Goal: Task Accomplishment & Management: Use online tool/utility

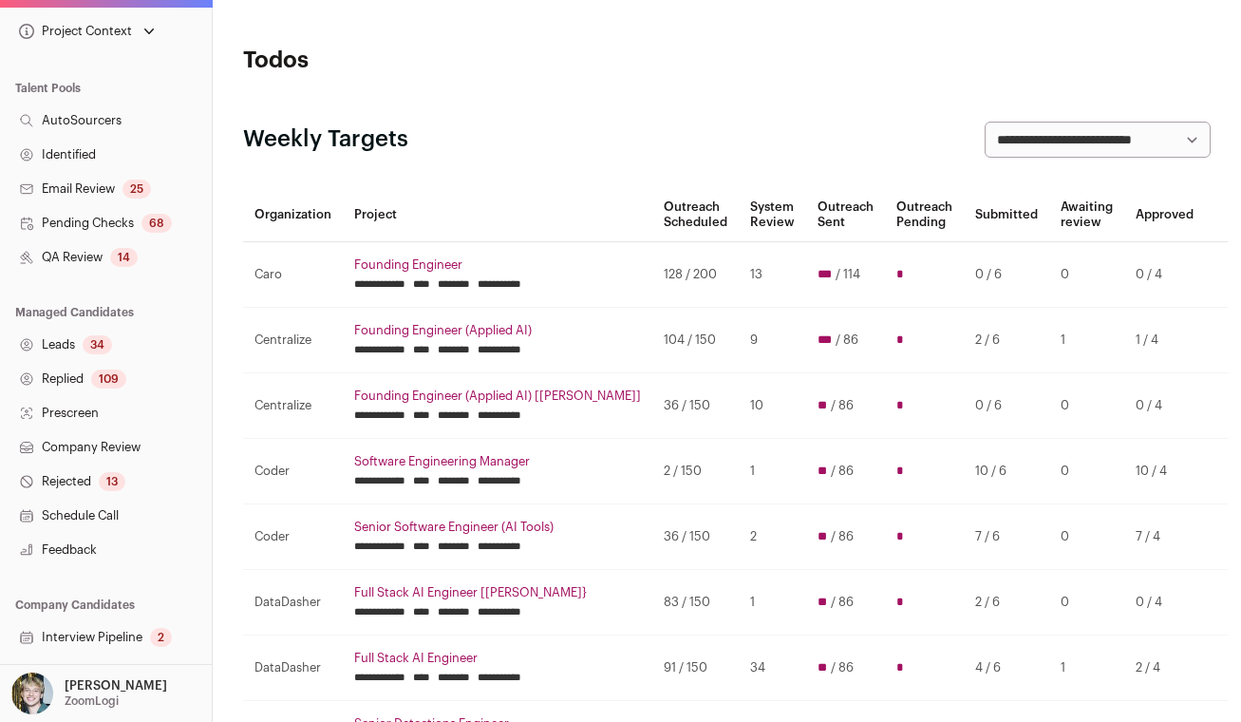
scroll to position [371, 0]
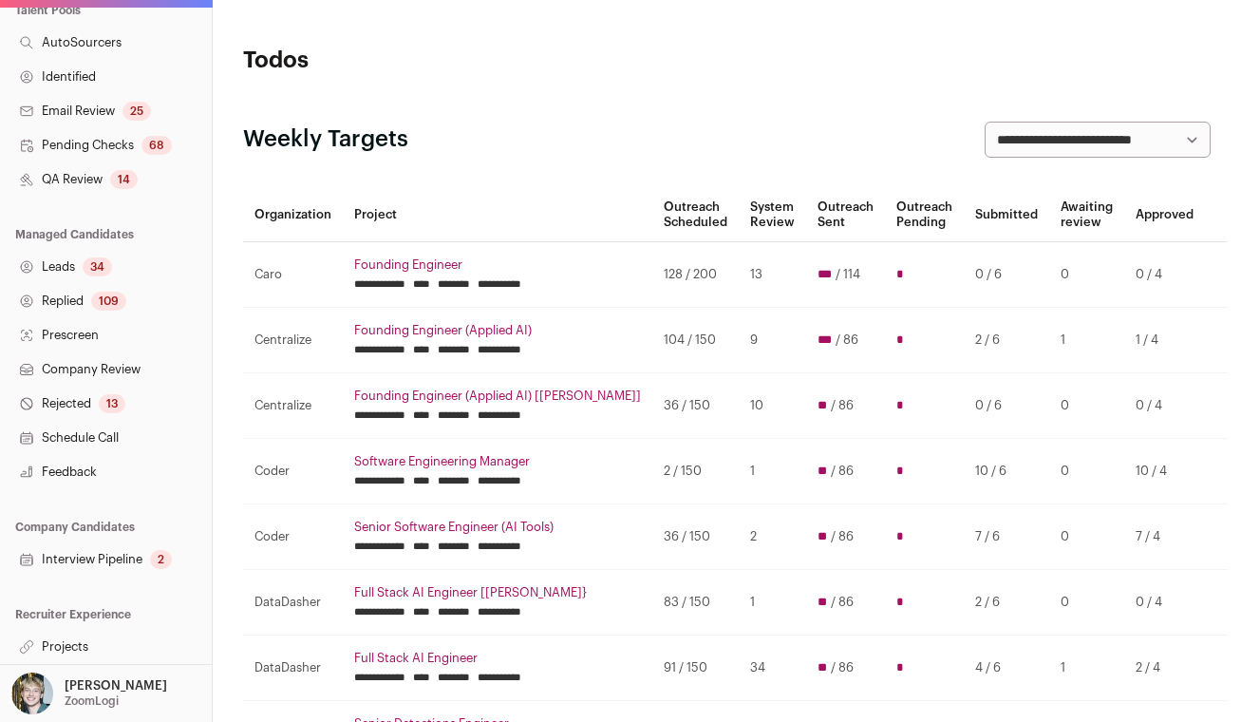
click at [91, 639] on link "Projects" at bounding box center [106, 647] width 212 height 34
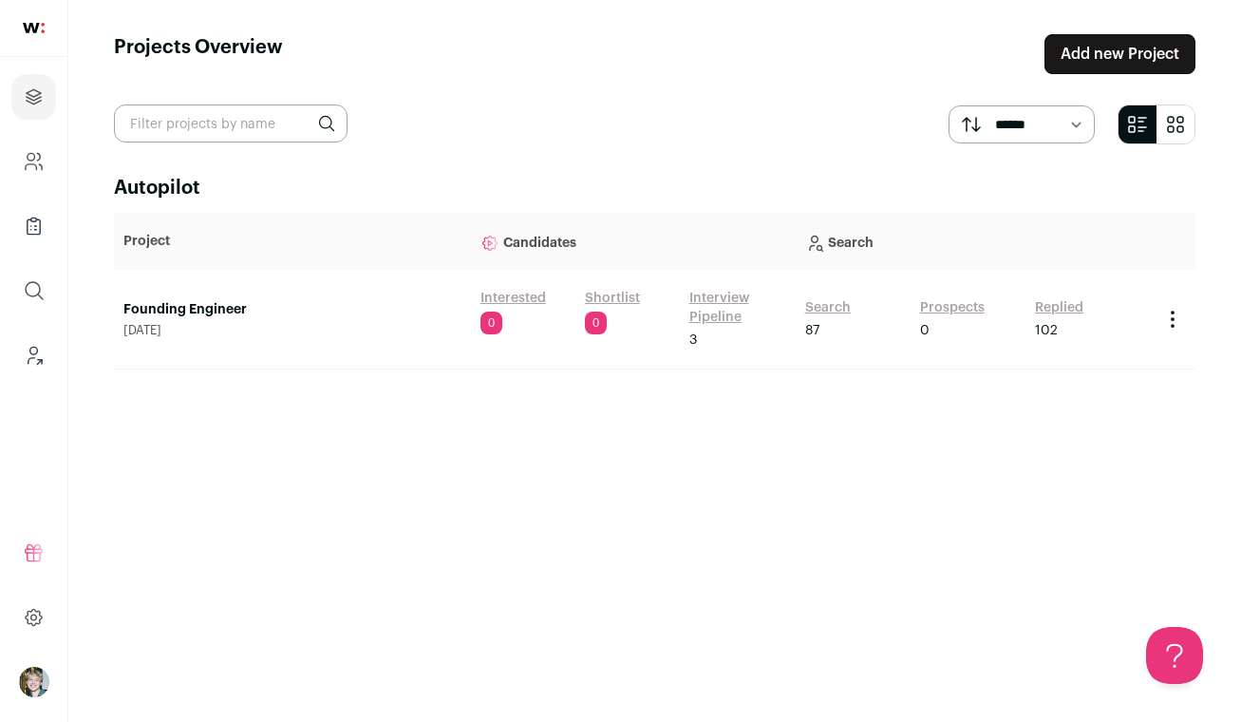
click at [234, 309] on link "Founding Engineer" at bounding box center [292, 309] width 338 height 19
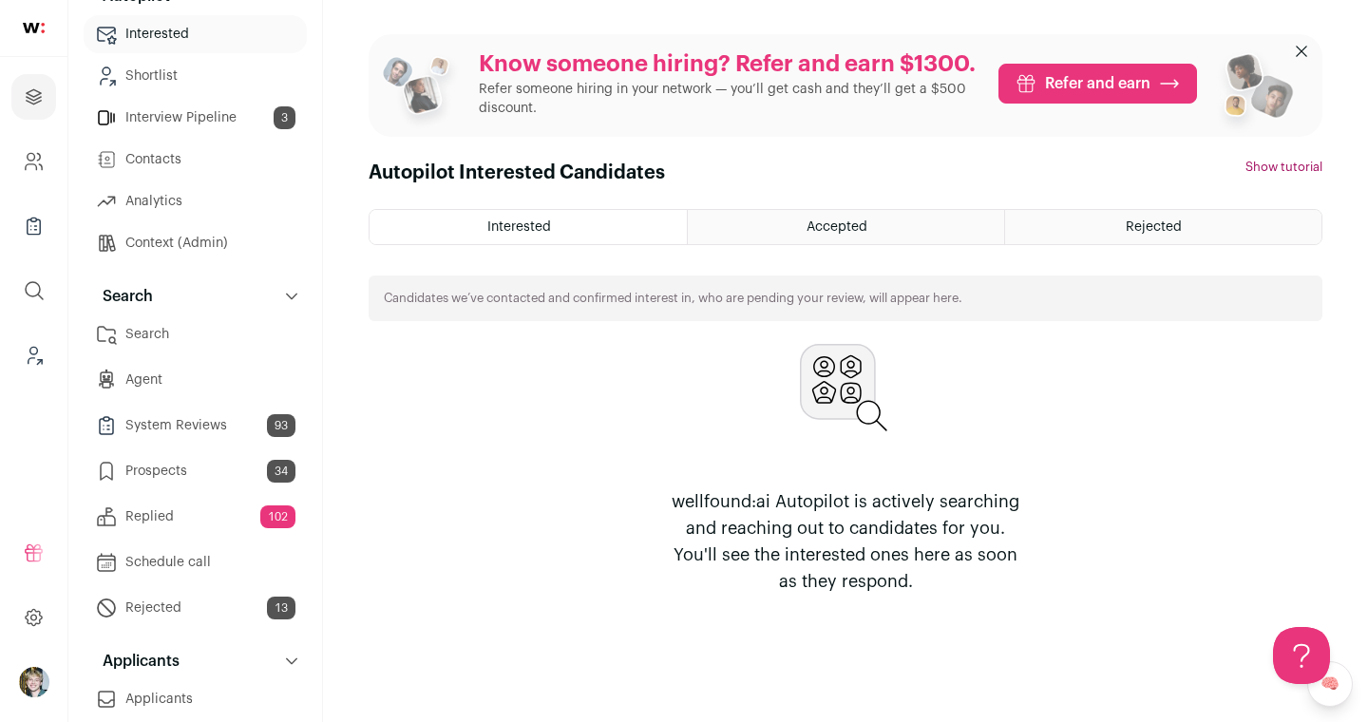
scroll to position [379, 0]
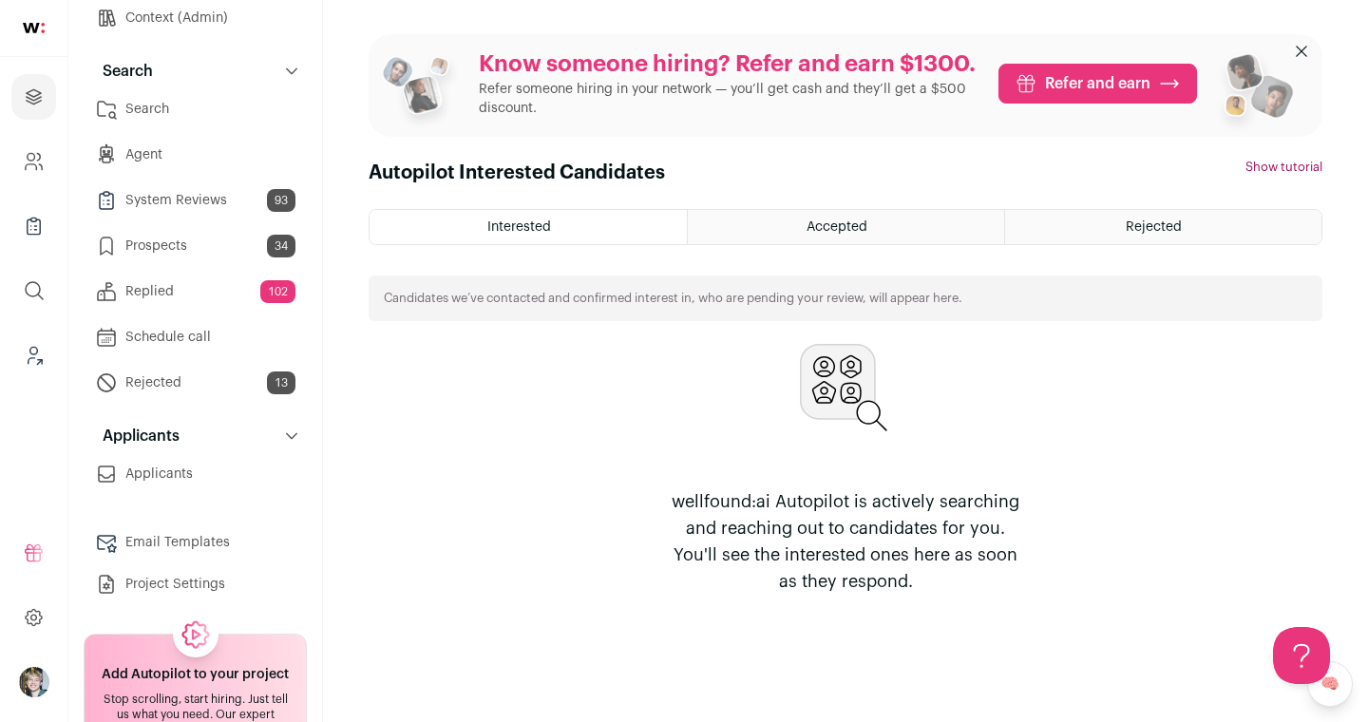
click at [195, 300] on link "Replied 102" at bounding box center [195, 292] width 223 height 38
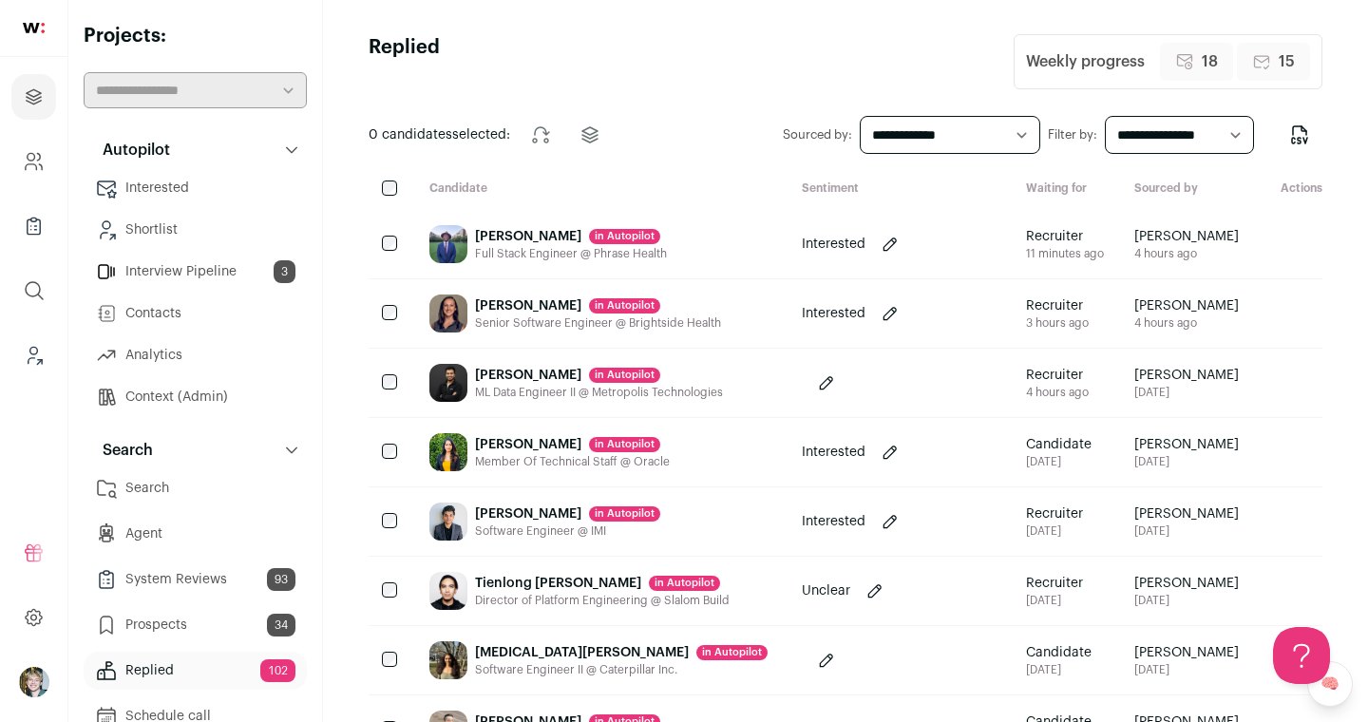
click at [668, 236] on div "Joshua Igwe in Autopilot Full Stack Engineer @ Phrase Health" at bounding box center [600, 244] width 372 height 68
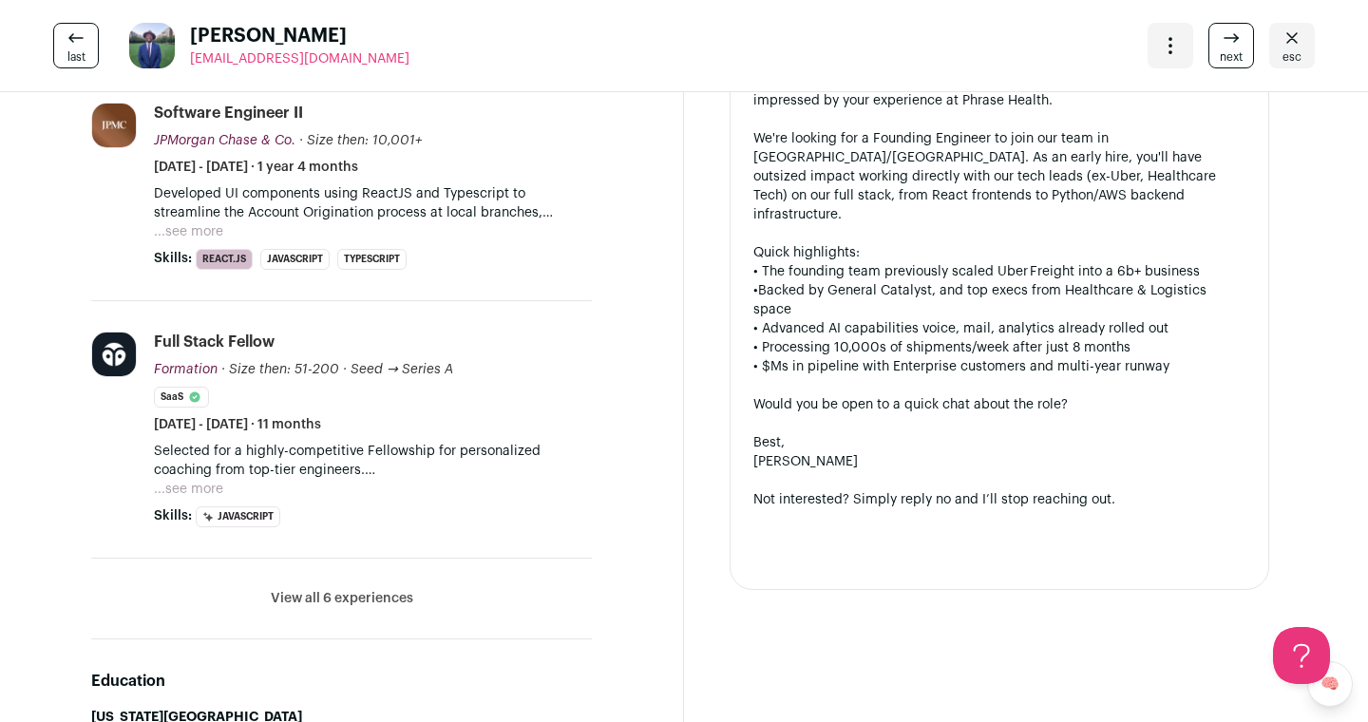
scroll to position [796, 0]
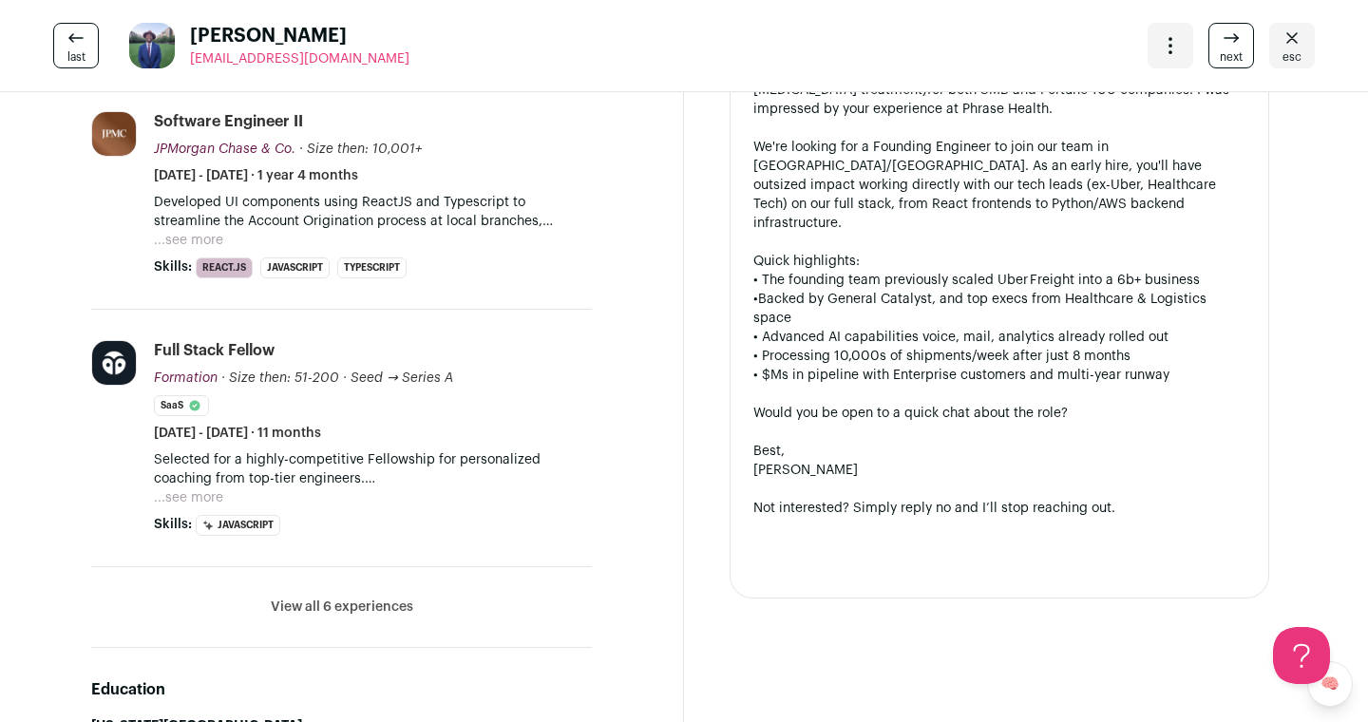
click at [381, 597] on button "View all 6 experiences" at bounding box center [342, 606] width 142 height 19
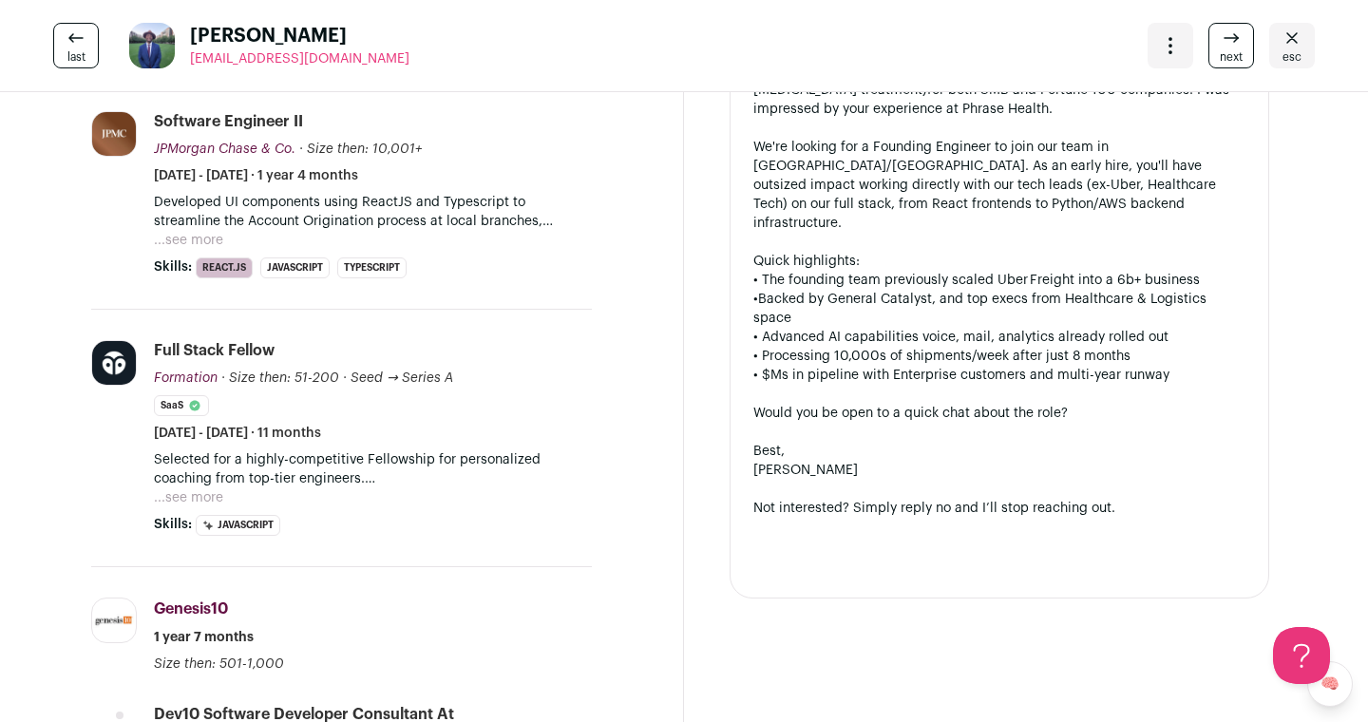
scroll to position [0, 0]
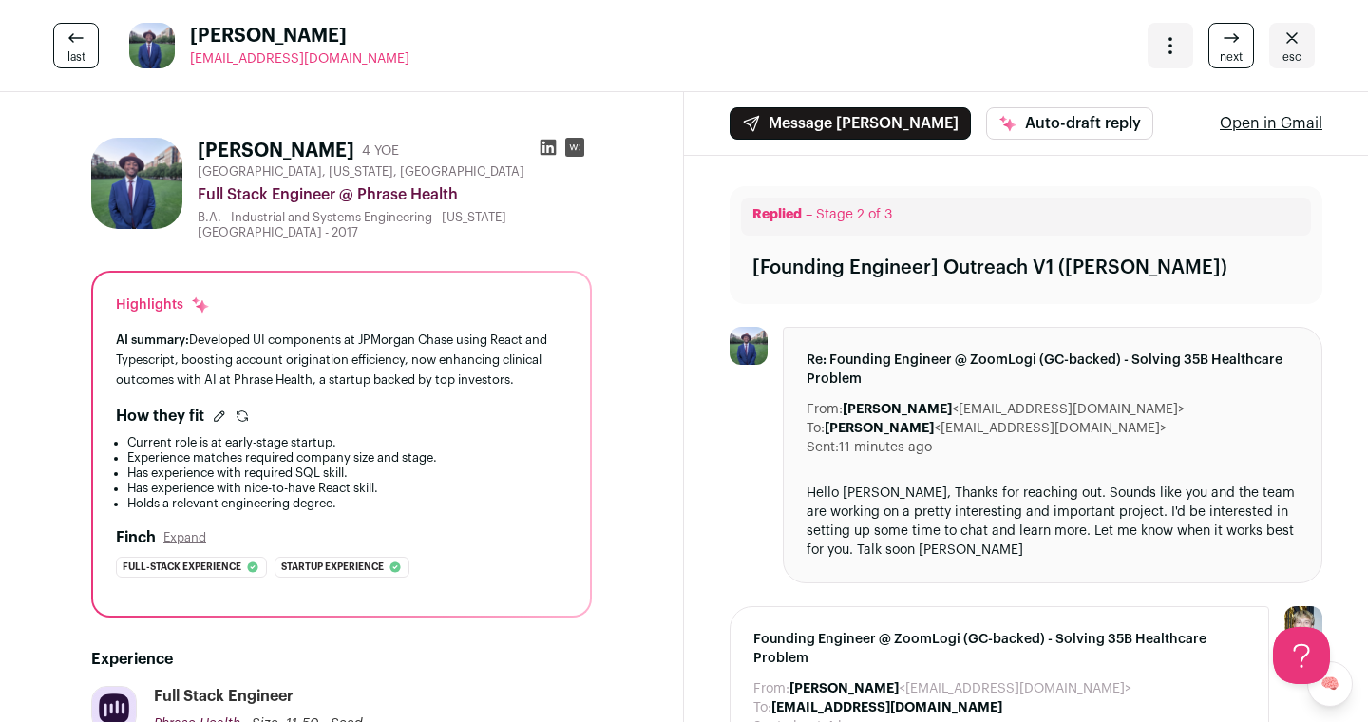
click at [1127, 49] on icon "Open dropdown" at bounding box center [1170, 45] width 23 height 23
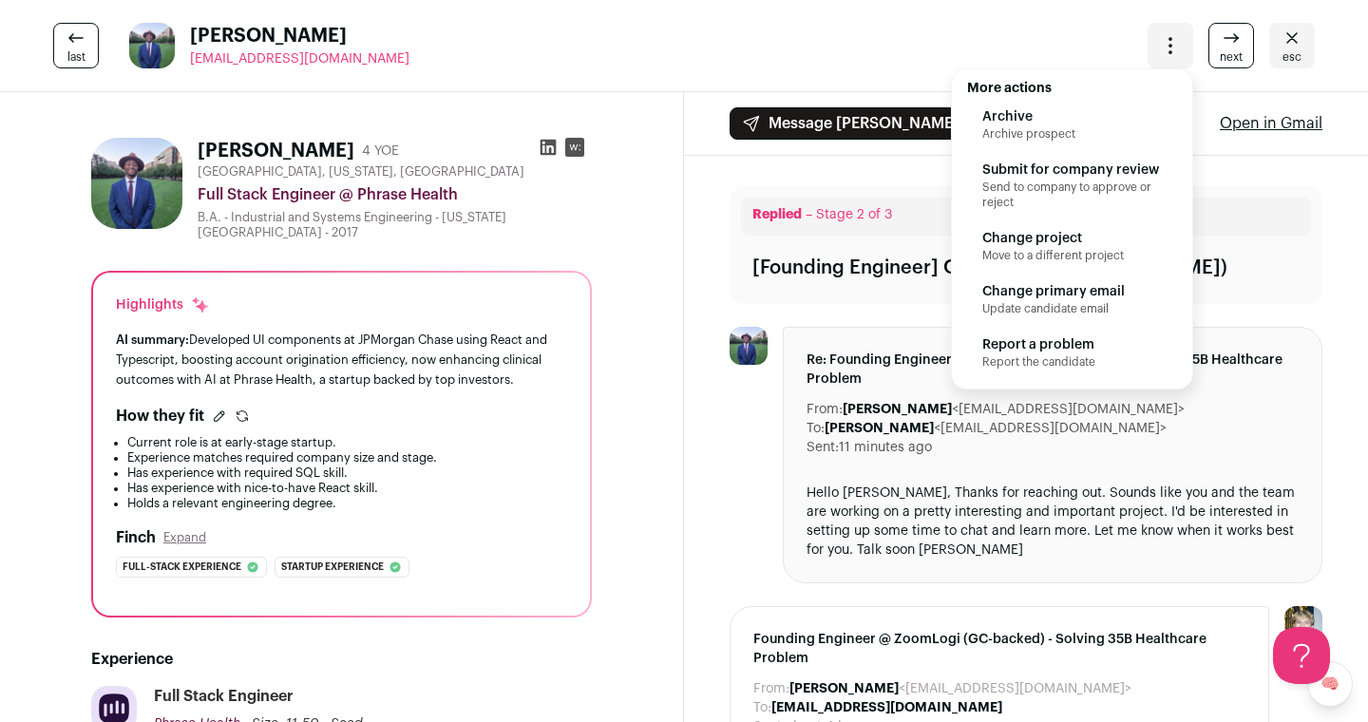
click at [1052, 173] on span "Submit for company review" at bounding box center [1072, 170] width 180 height 19
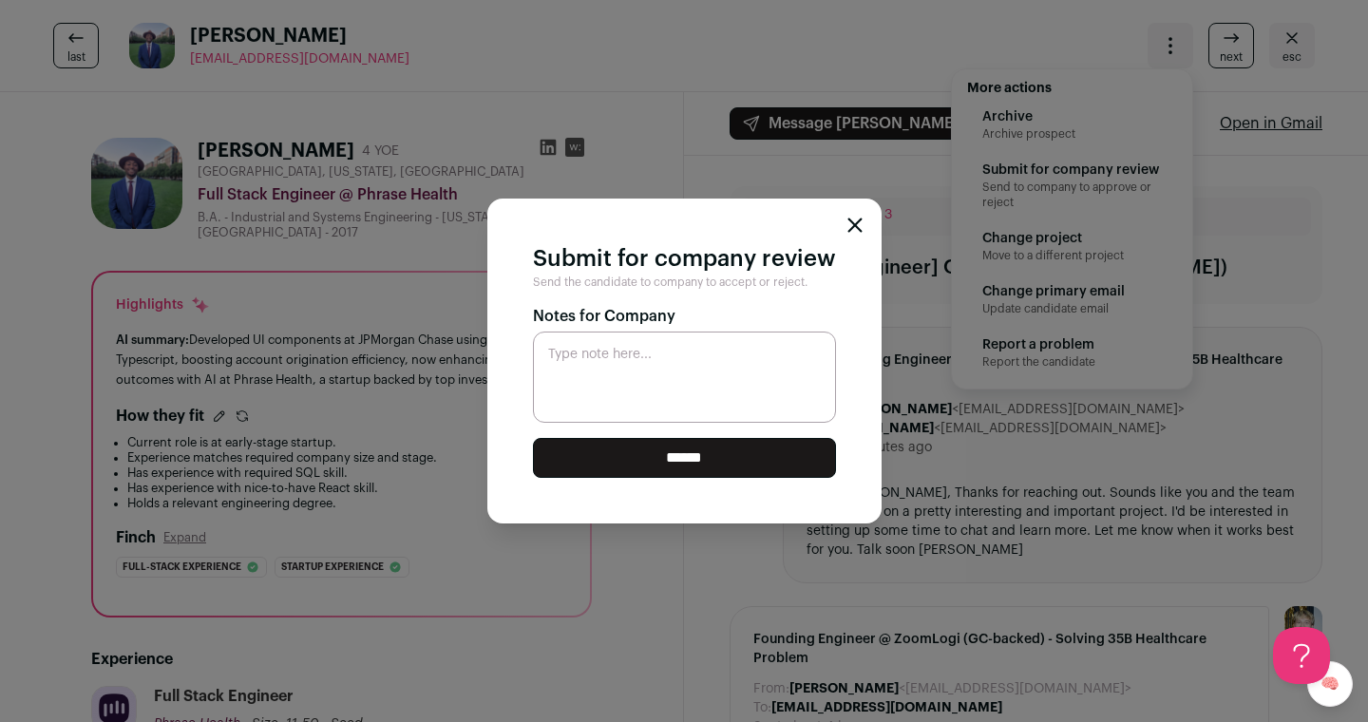
click at [707, 454] on input "******" at bounding box center [684, 458] width 303 height 40
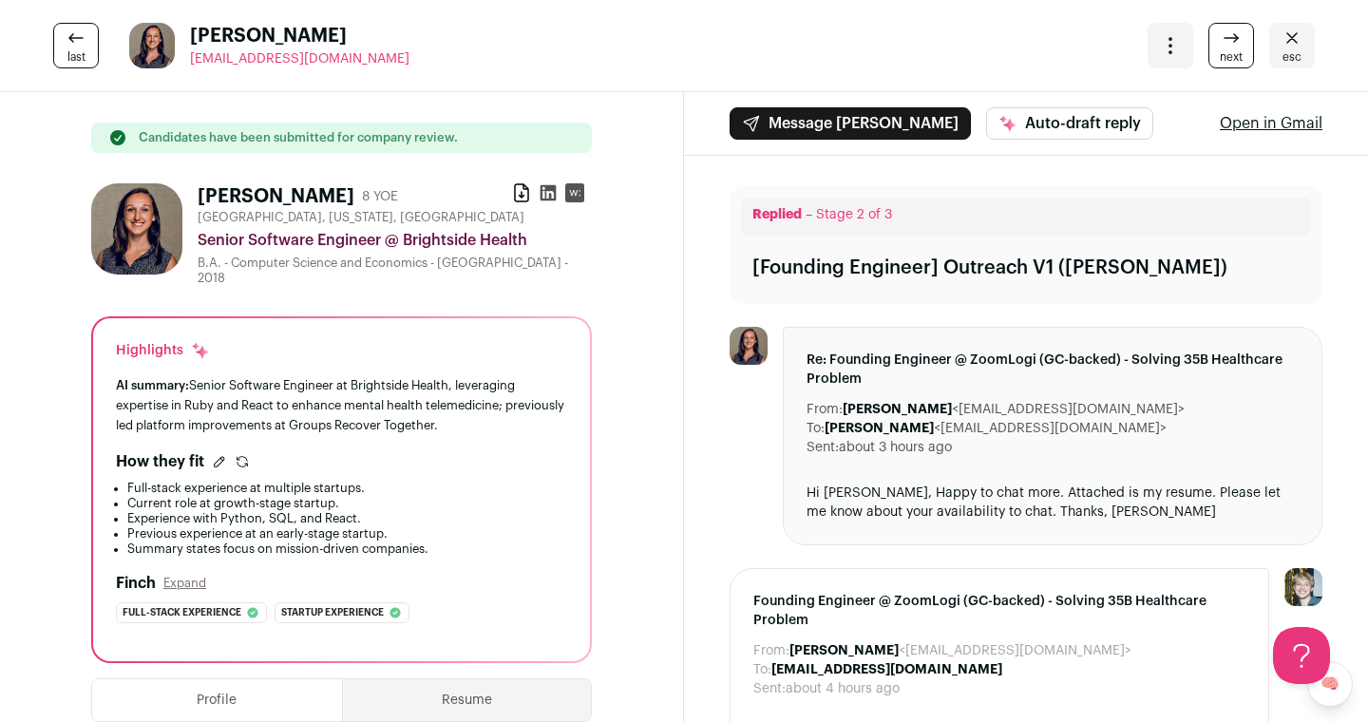
click at [1127, 51] on div "Open dropdown" at bounding box center [1170, 46] width 46 height 46
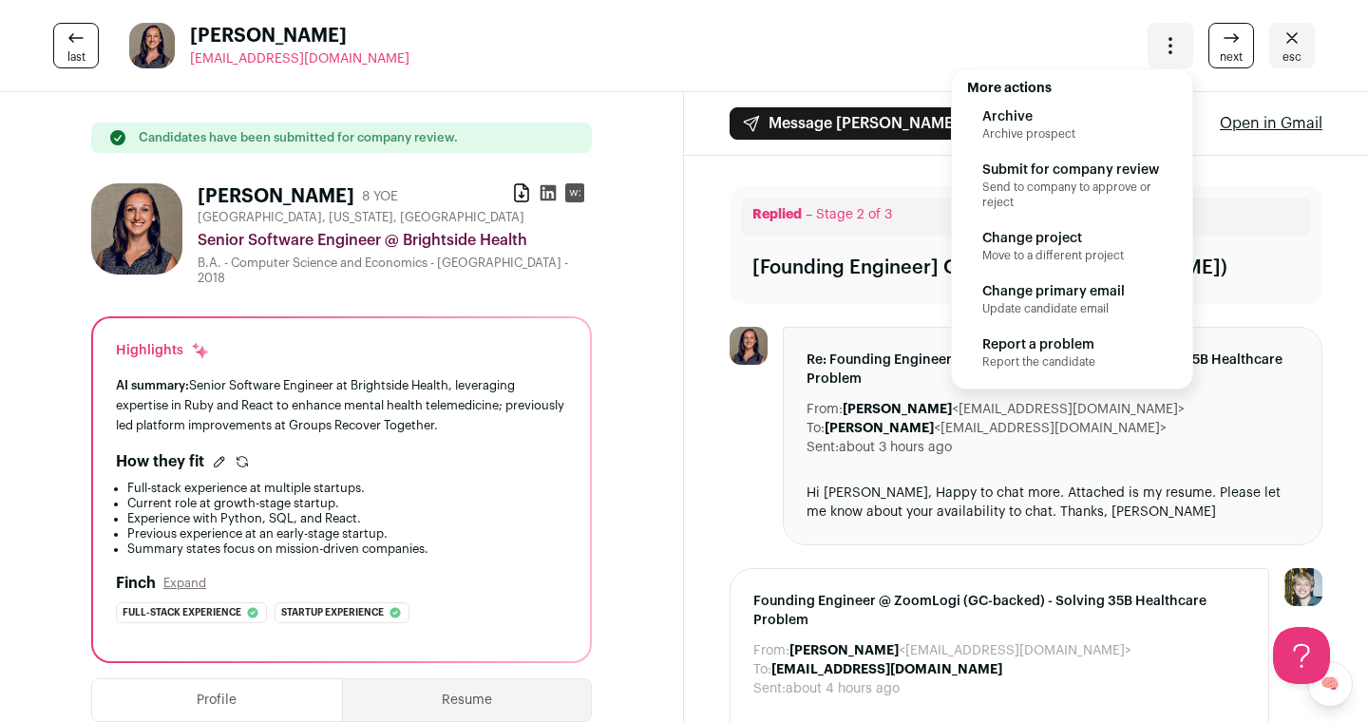
click at [1077, 171] on span "Submit for company review" at bounding box center [1072, 170] width 180 height 19
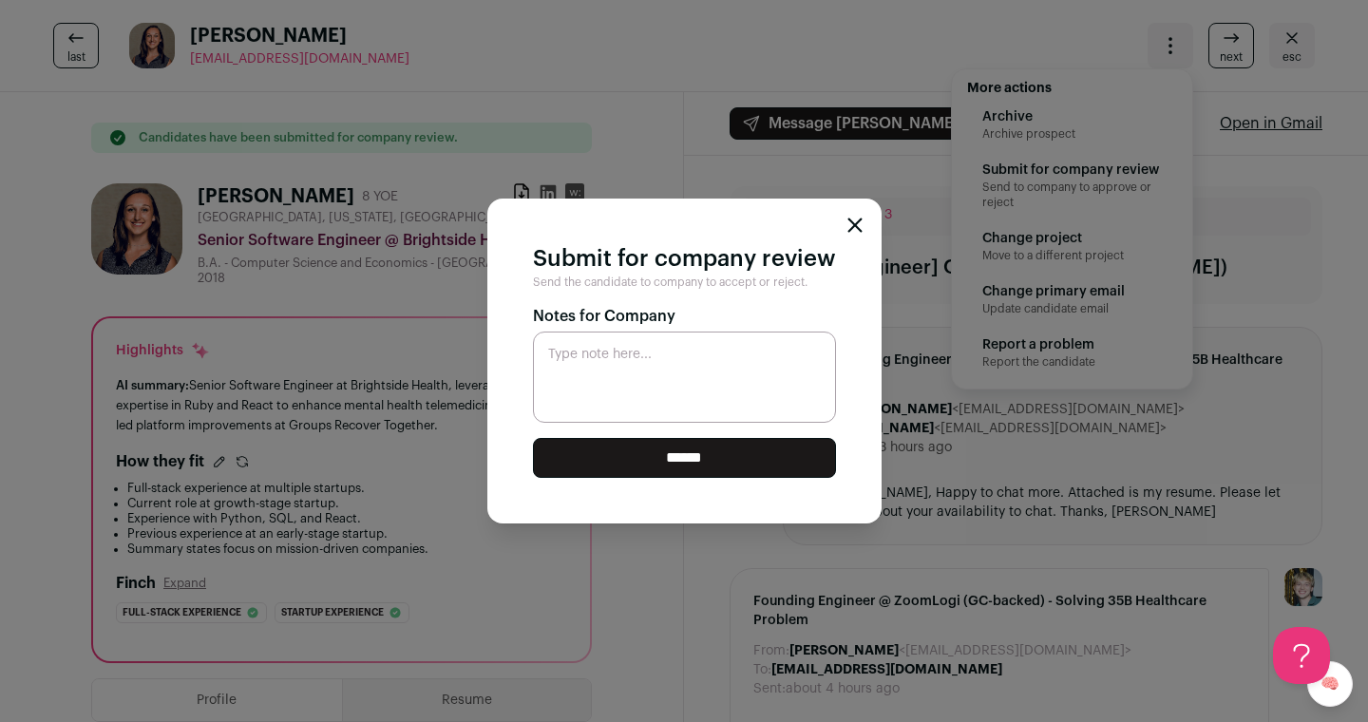
click at [717, 464] on input "******" at bounding box center [684, 458] width 303 height 40
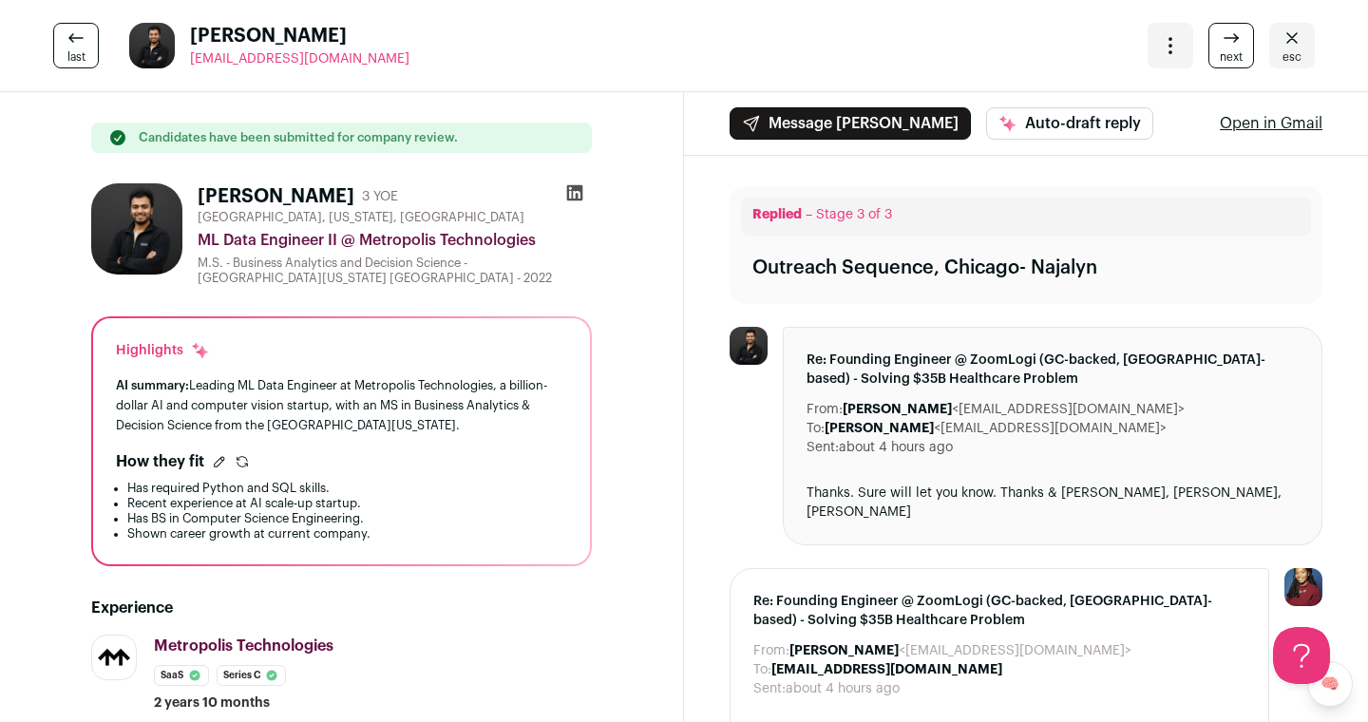
click at [1127, 36] on icon "Open dropdown" at bounding box center [1170, 45] width 23 height 23
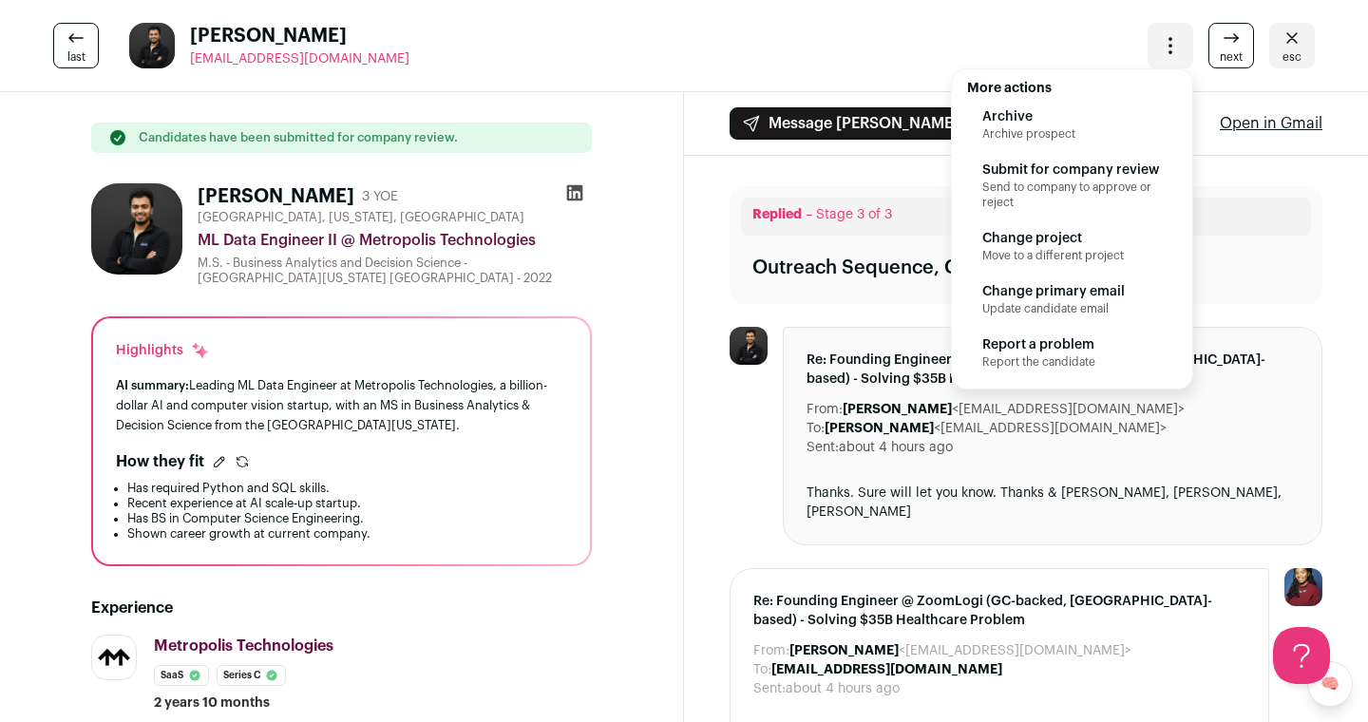
click at [1081, 131] on span "Archive prospect" at bounding box center [1072, 133] width 180 height 15
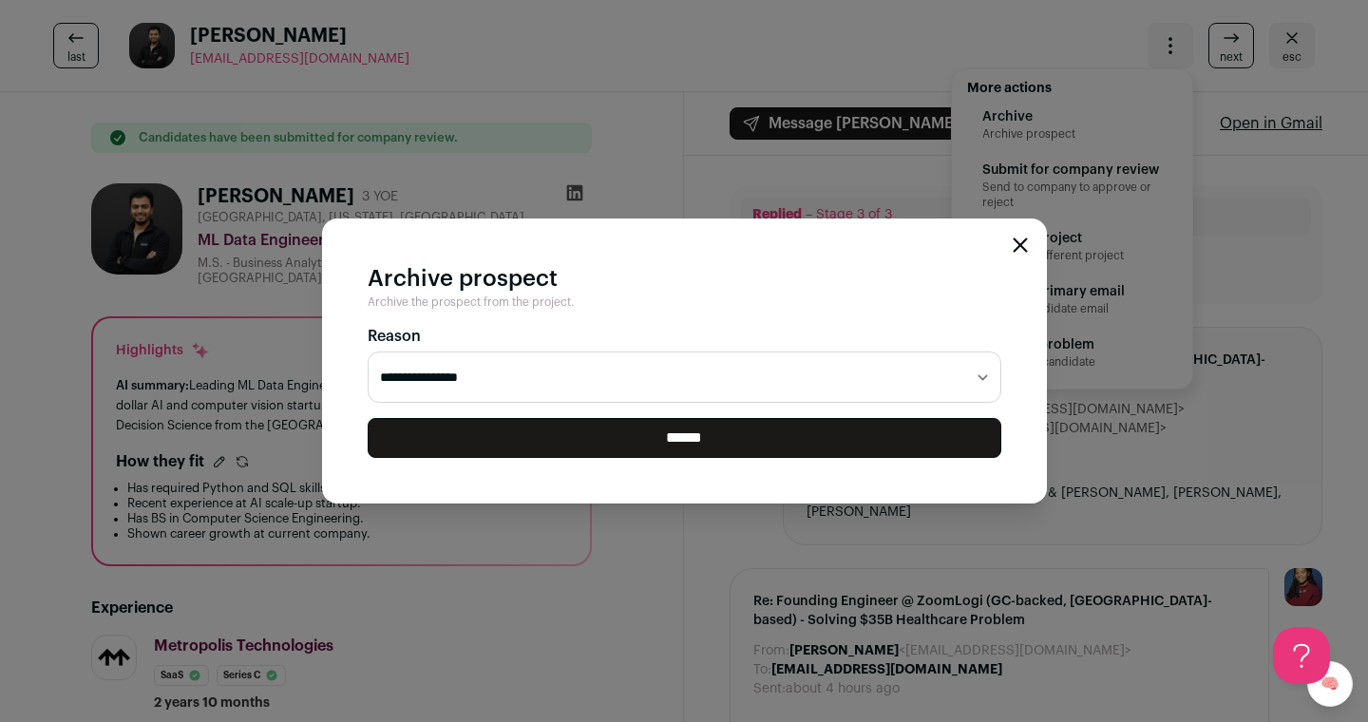
click at [728, 426] on input "******" at bounding box center [685, 438] width 634 height 40
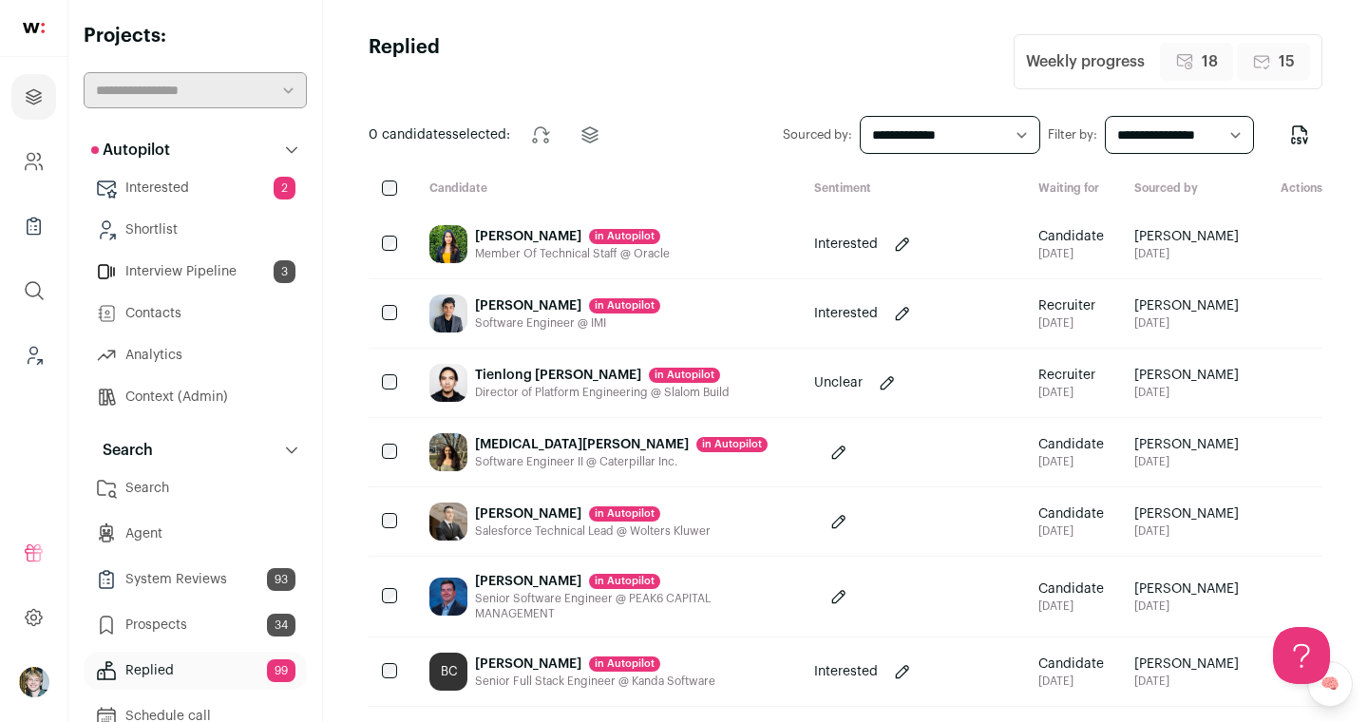
click at [216, 477] on link "Search" at bounding box center [195, 488] width 223 height 38
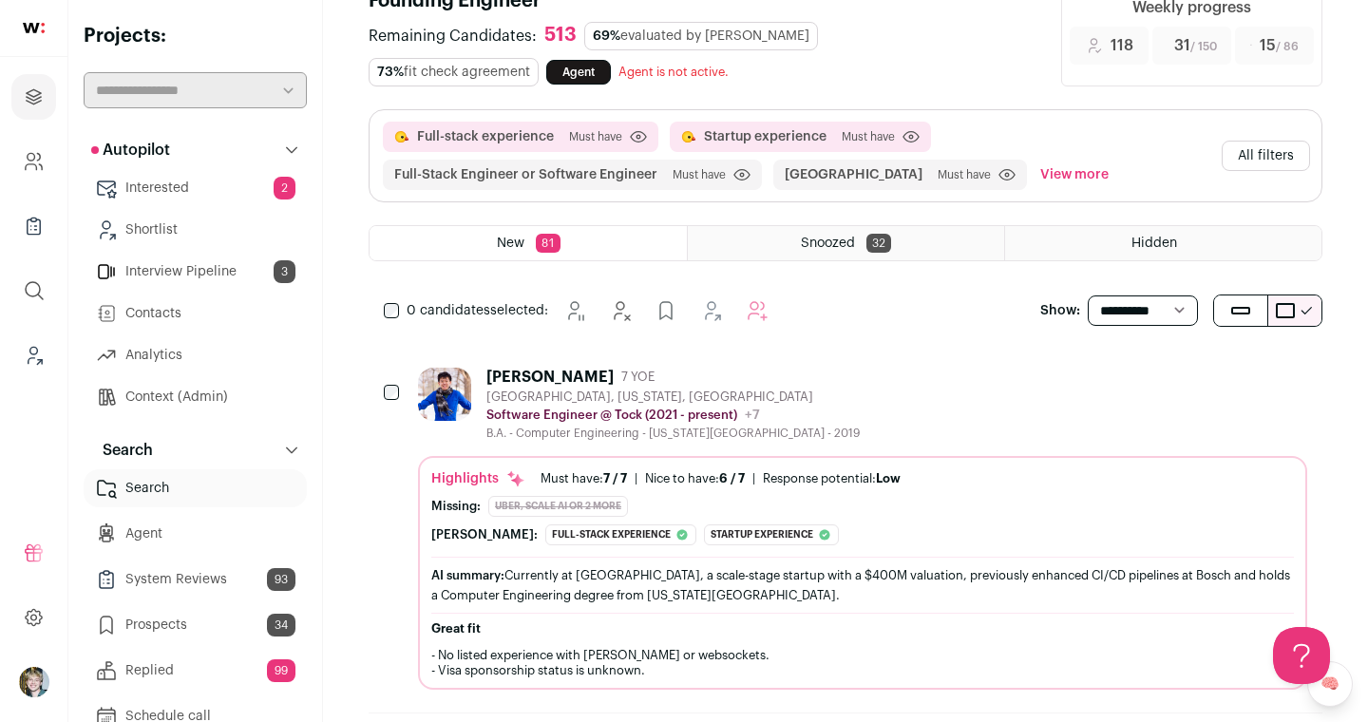
scroll to position [173, 0]
click at [712, 460] on div "Highlights Must have: 7 / 7 How many must haves have been fulfilled? | [GEOGRAP…" at bounding box center [862, 572] width 889 height 234
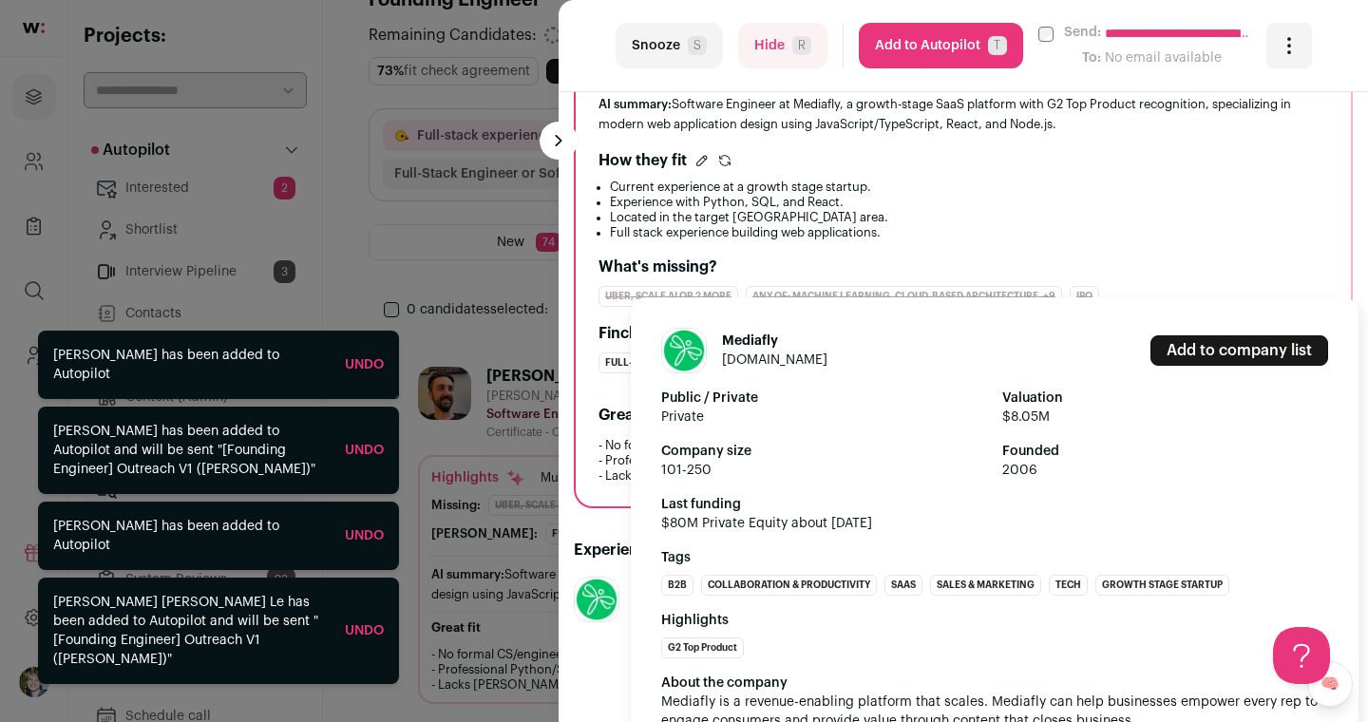
scroll to position [503, 0]
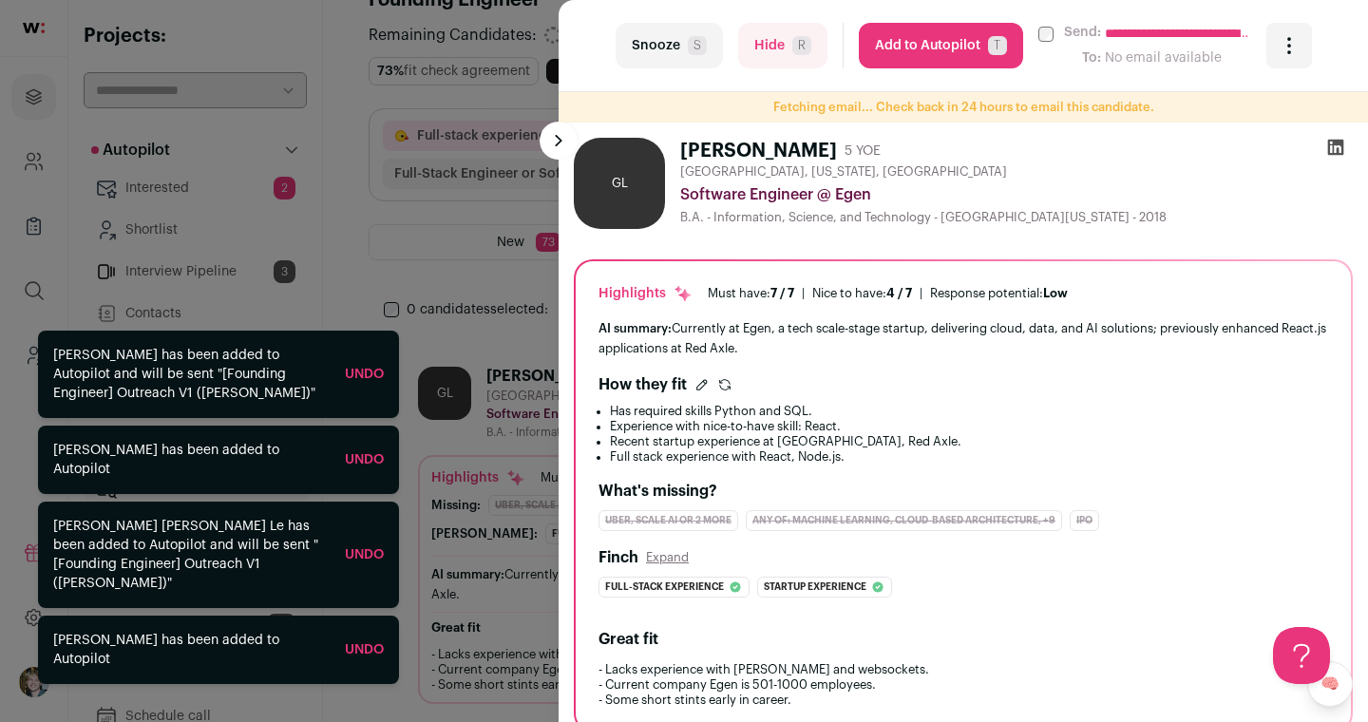
click at [524, 198] on div "**********" at bounding box center [684, 361] width 1368 height 722
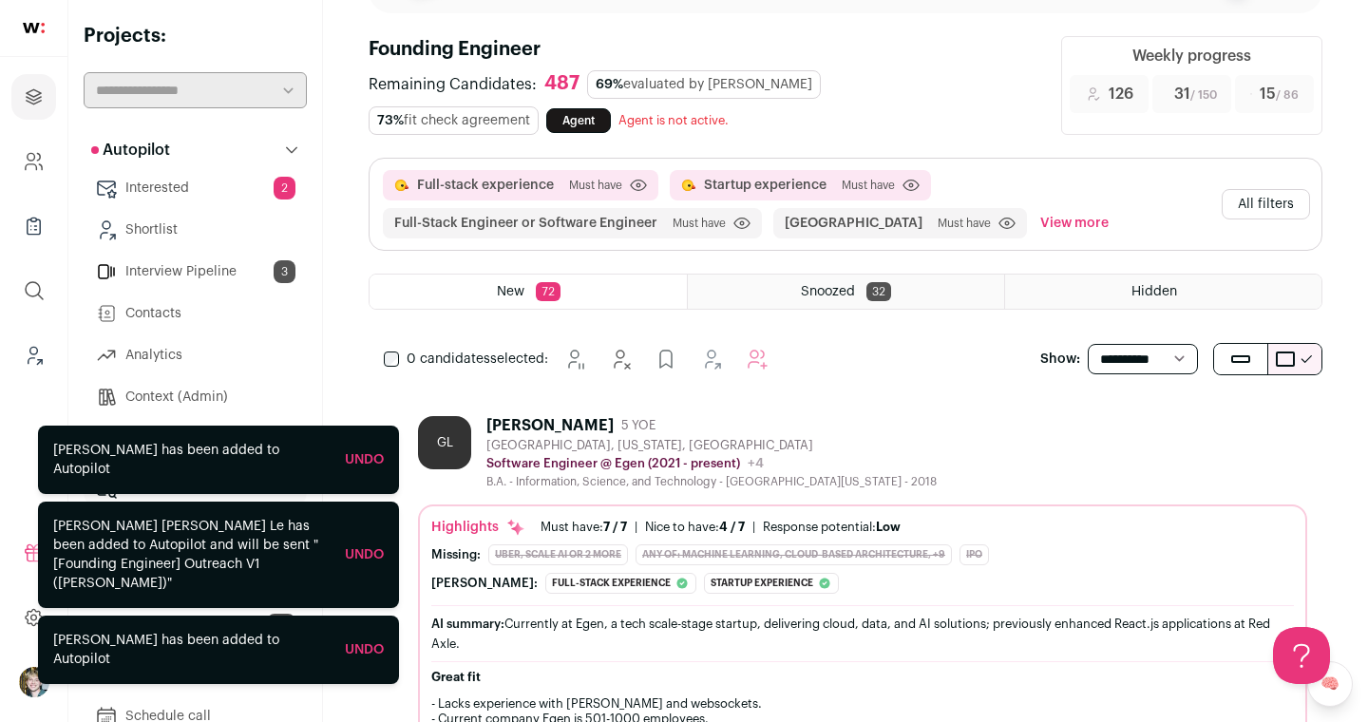
scroll to position [86, 0]
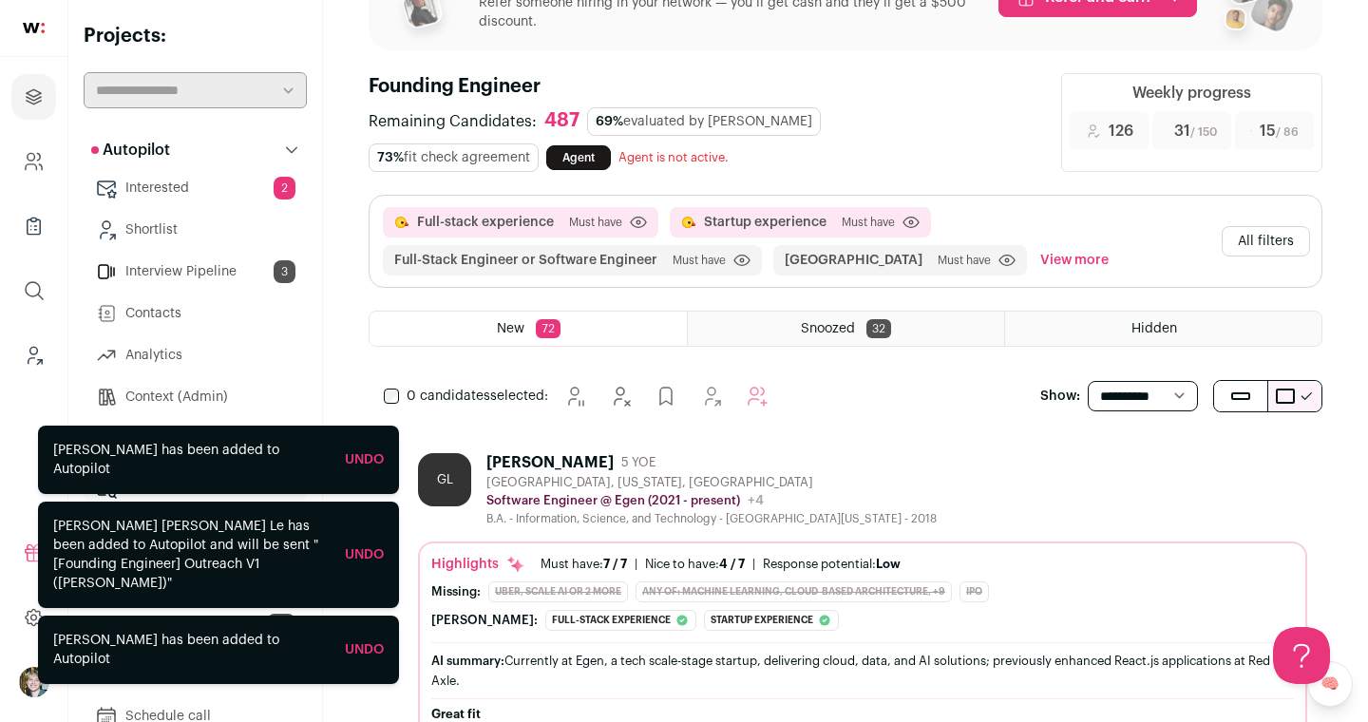
click at [1248, 239] on button "All filters" at bounding box center [1265, 241] width 88 height 30
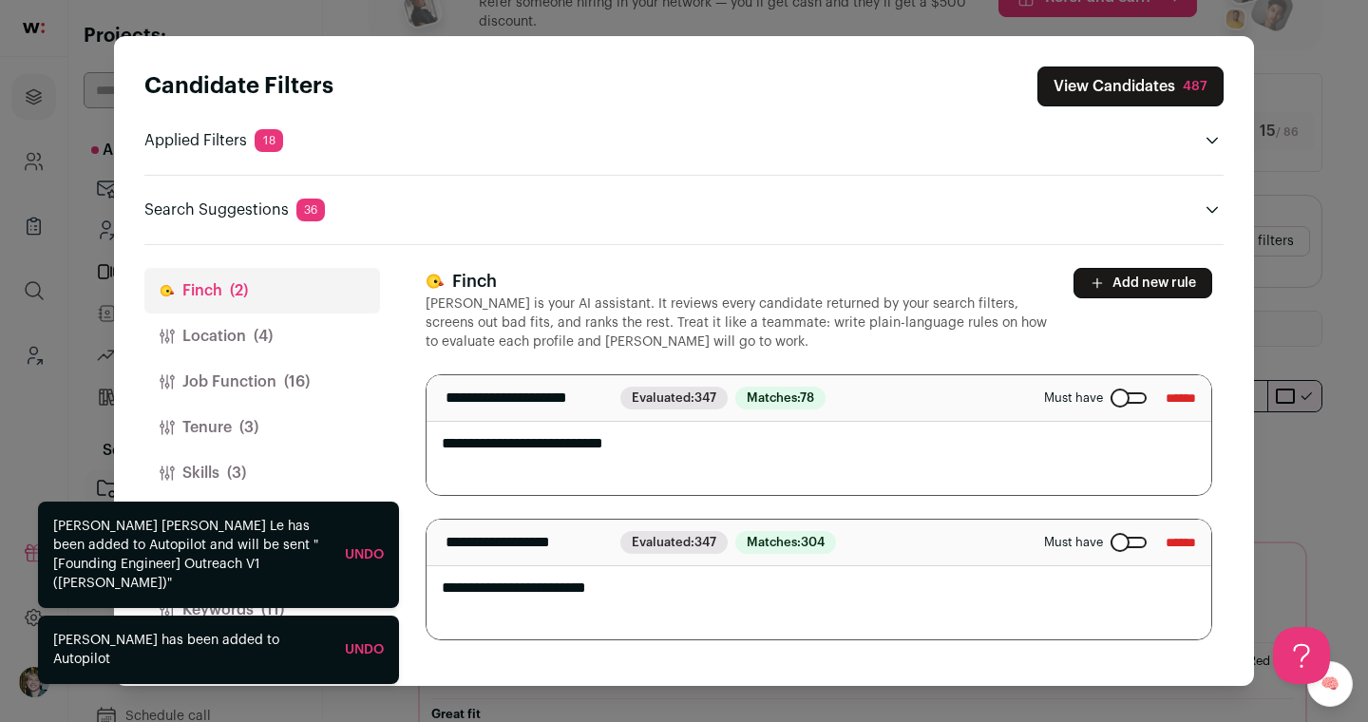
click at [293, 342] on button "Location (4)" at bounding box center [262, 336] width 236 height 46
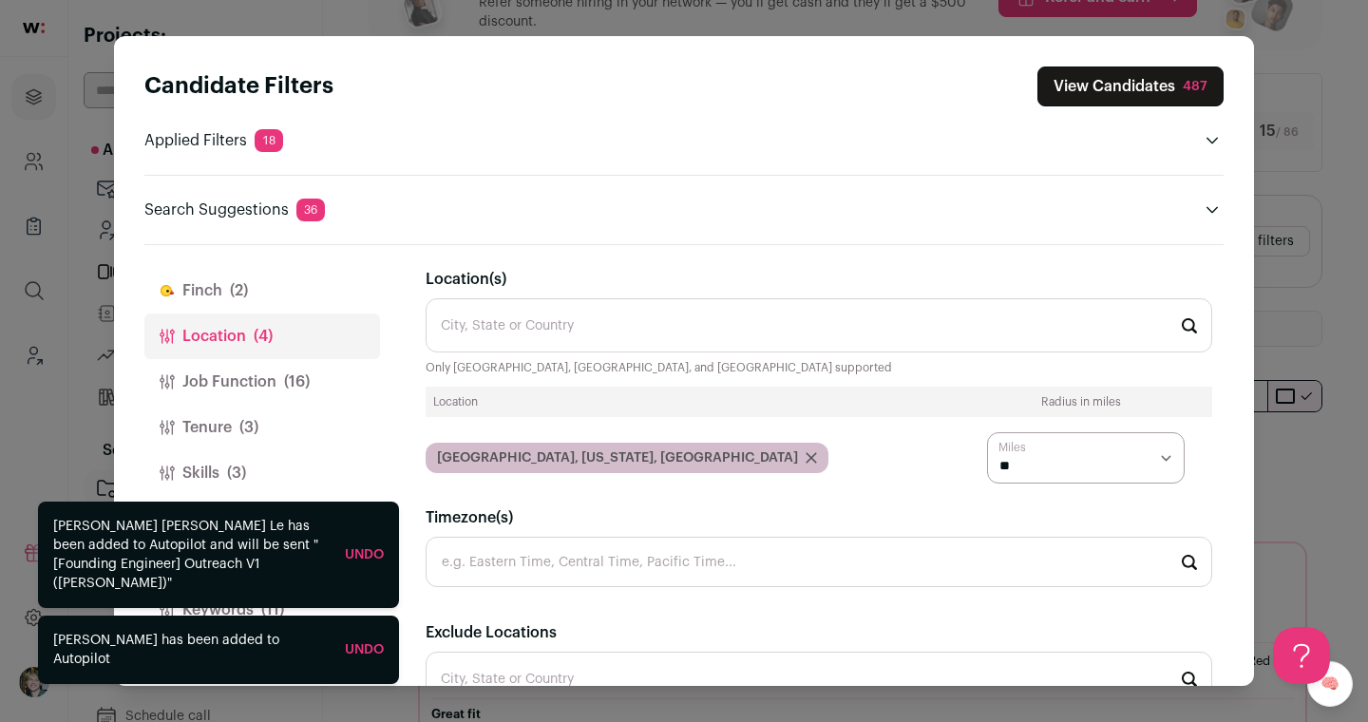
click at [293, 385] on span "(16)" at bounding box center [297, 381] width 26 height 23
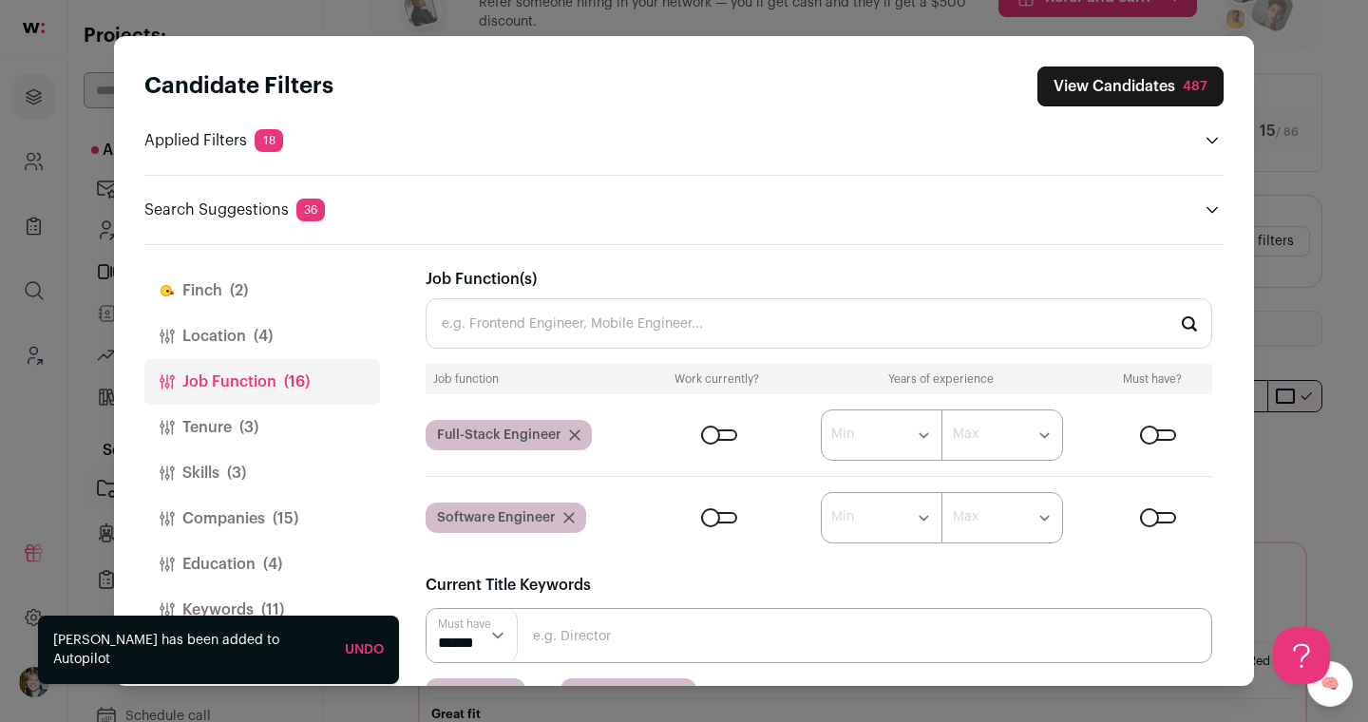
scroll to position [253, 0]
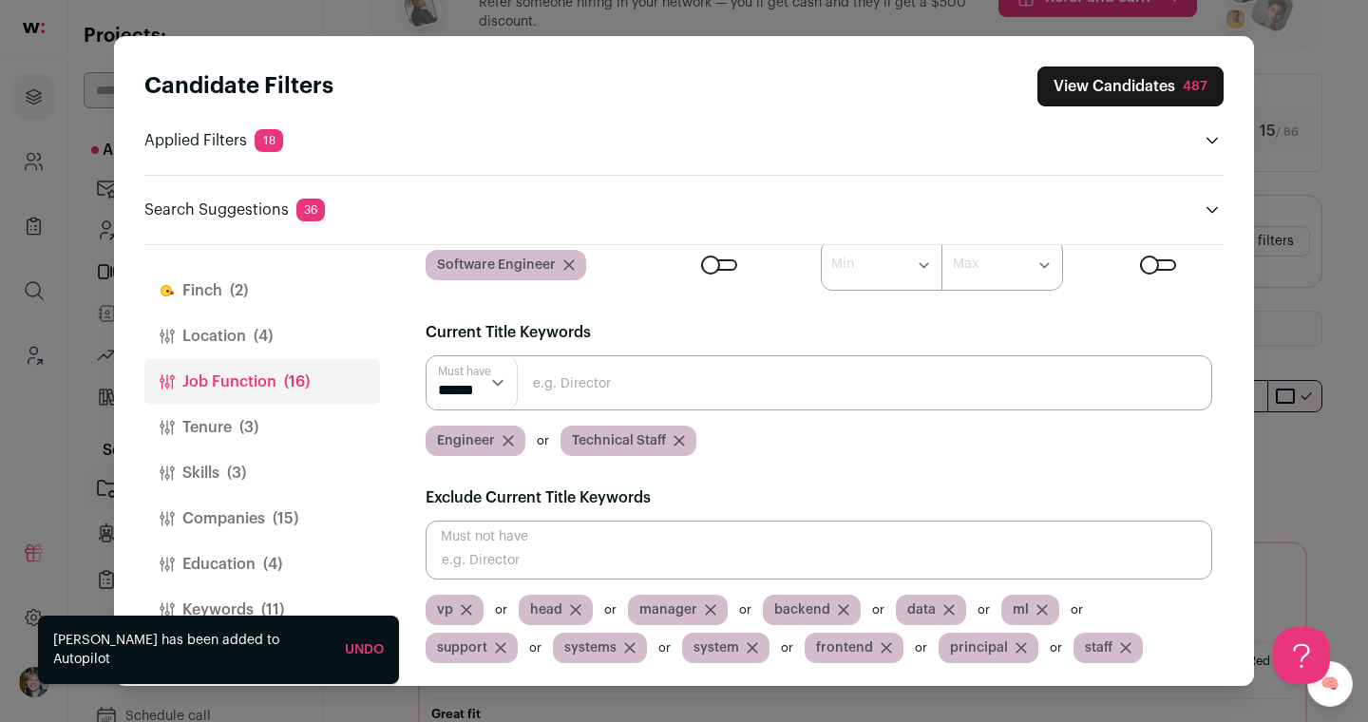
click at [278, 414] on button "Tenure (3)" at bounding box center [262, 428] width 236 height 46
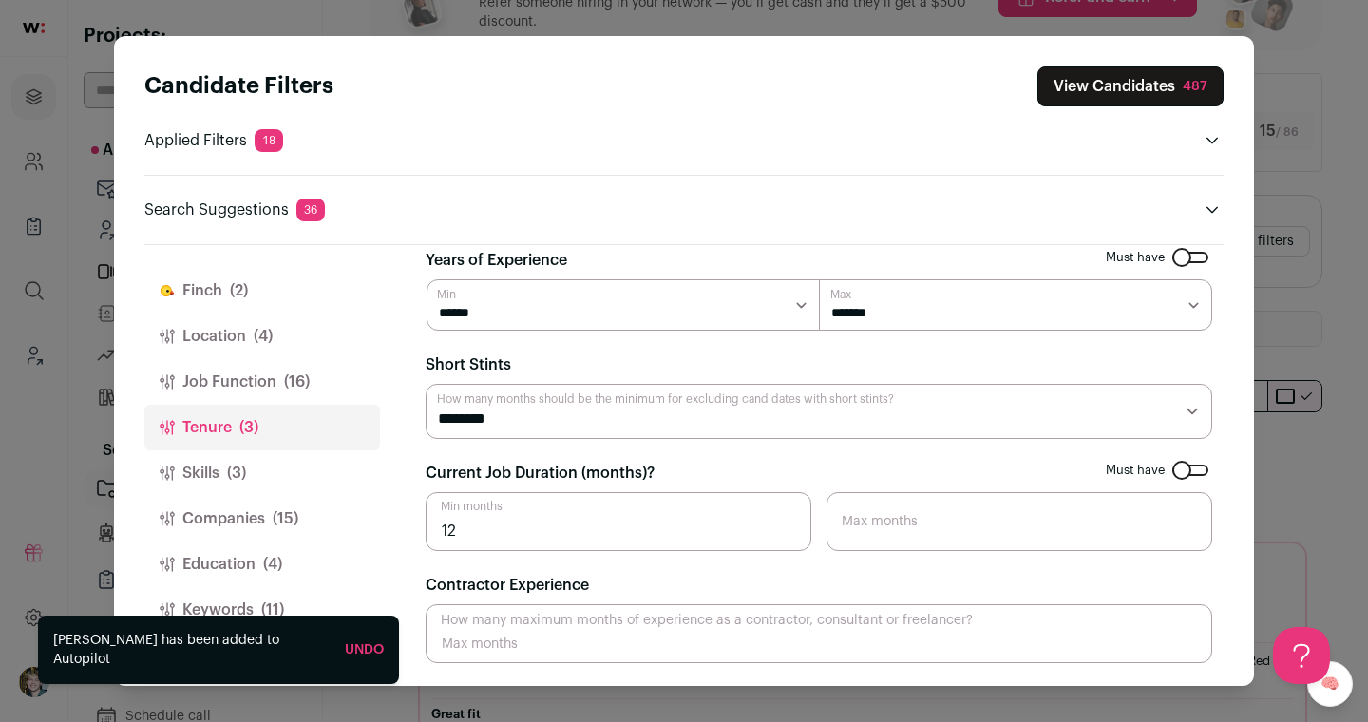
scroll to position [19, 0]
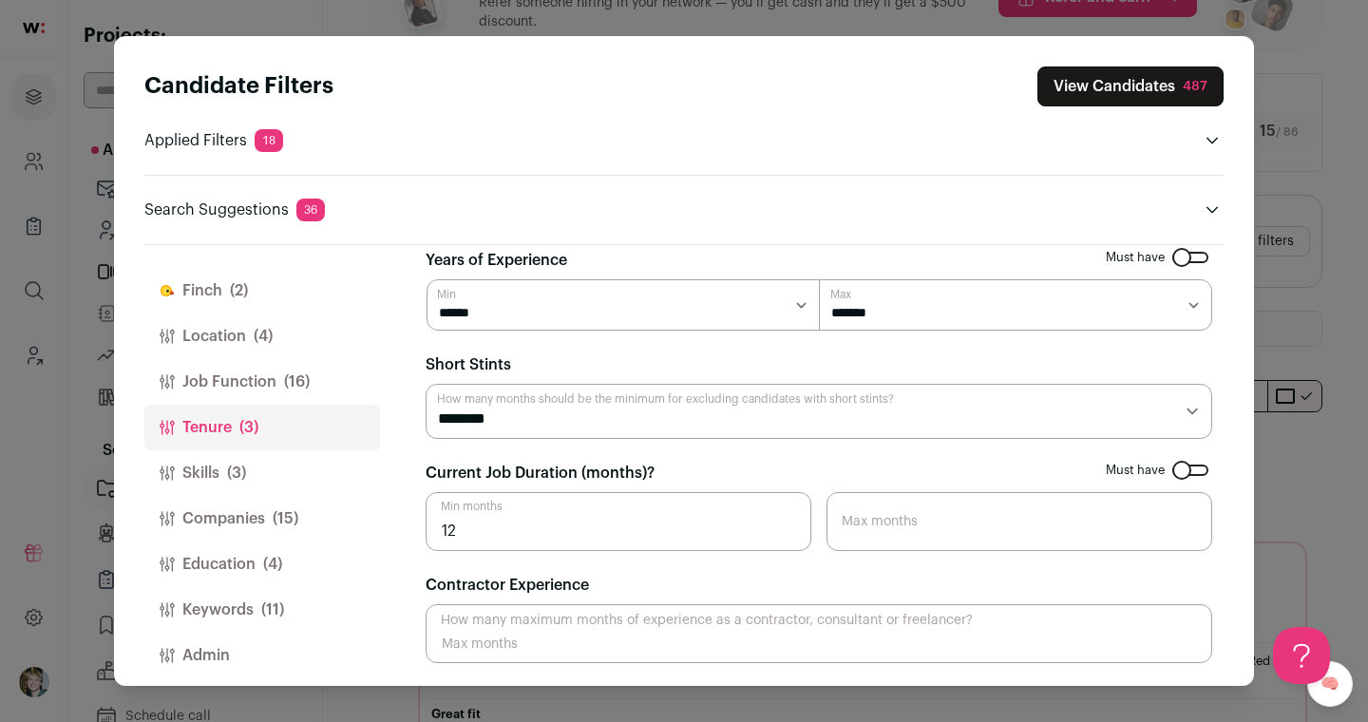
click at [283, 478] on button "Skills (3)" at bounding box center [262, 473] width 236 height 46
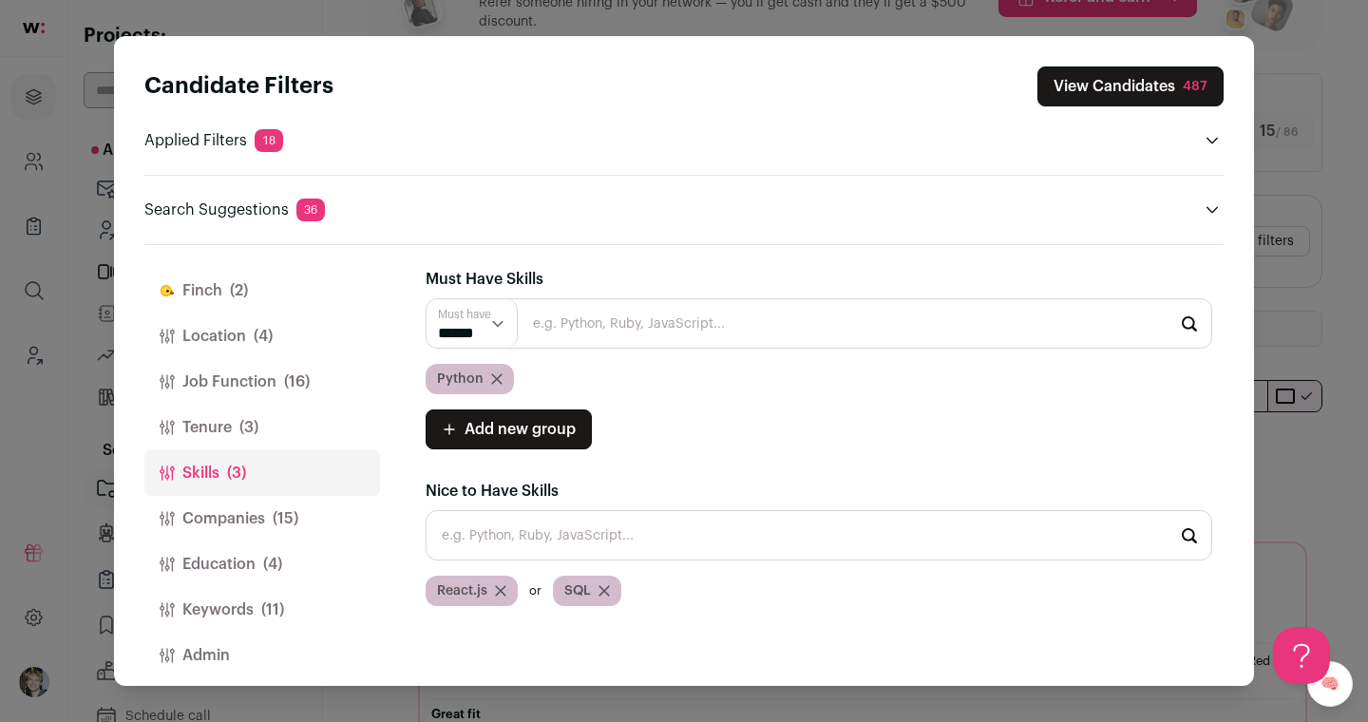
click at [283, 507] on span "(15)" at bounding box center [286, 518] width 26 height 23
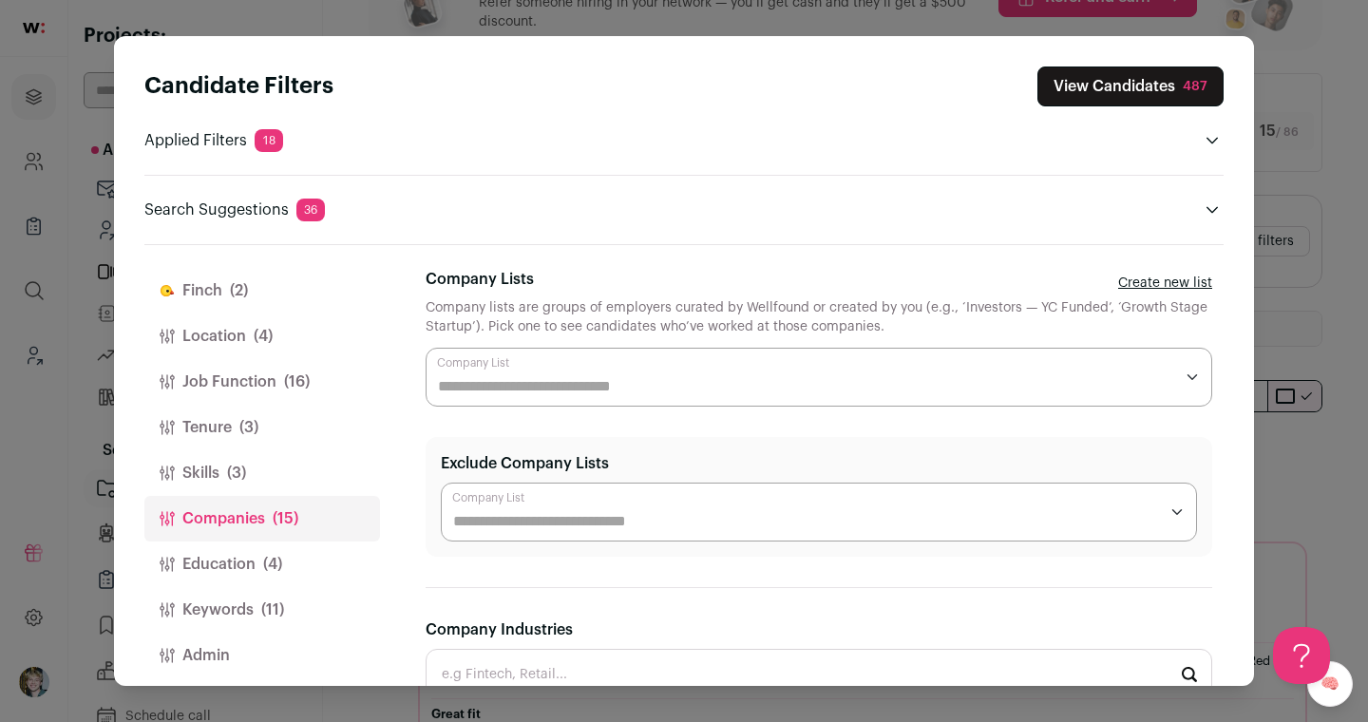
scroll to position [15, 0]
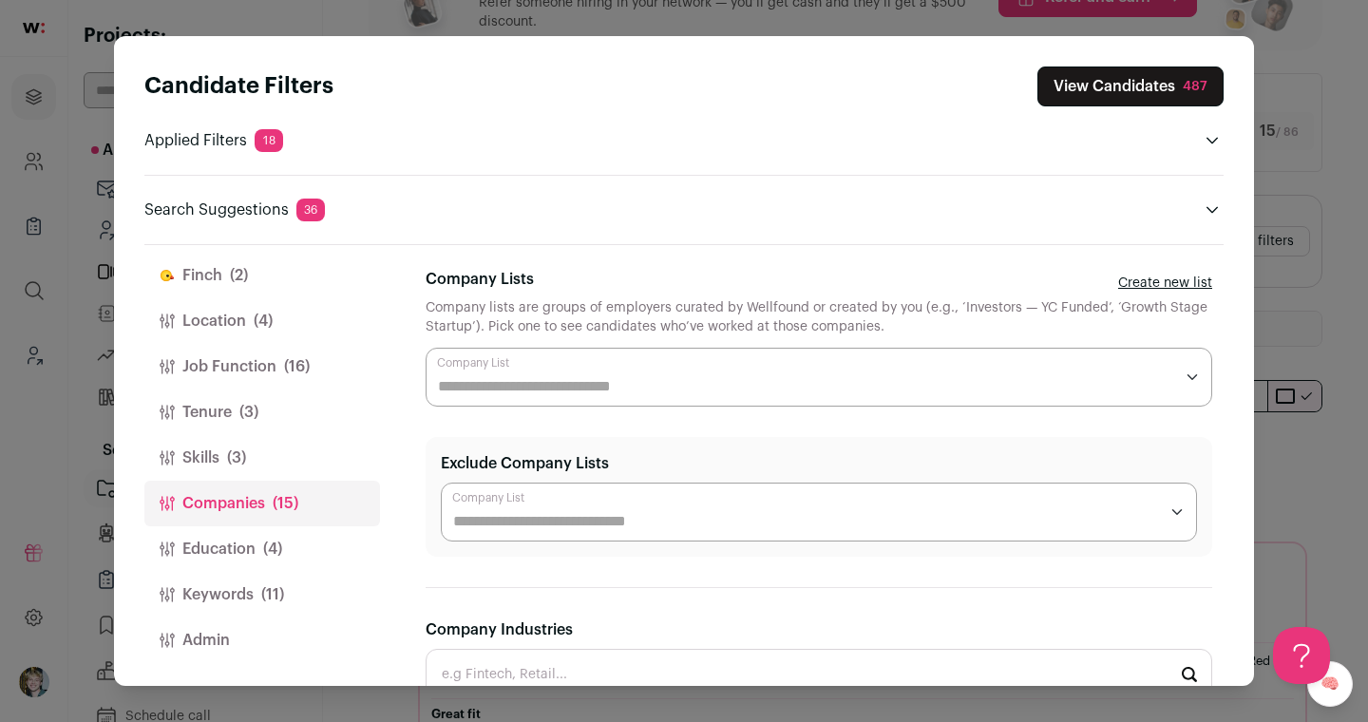
click at [277, 458] on button "Skills (3)" at bounding box center [262, 458] width 236 height 46
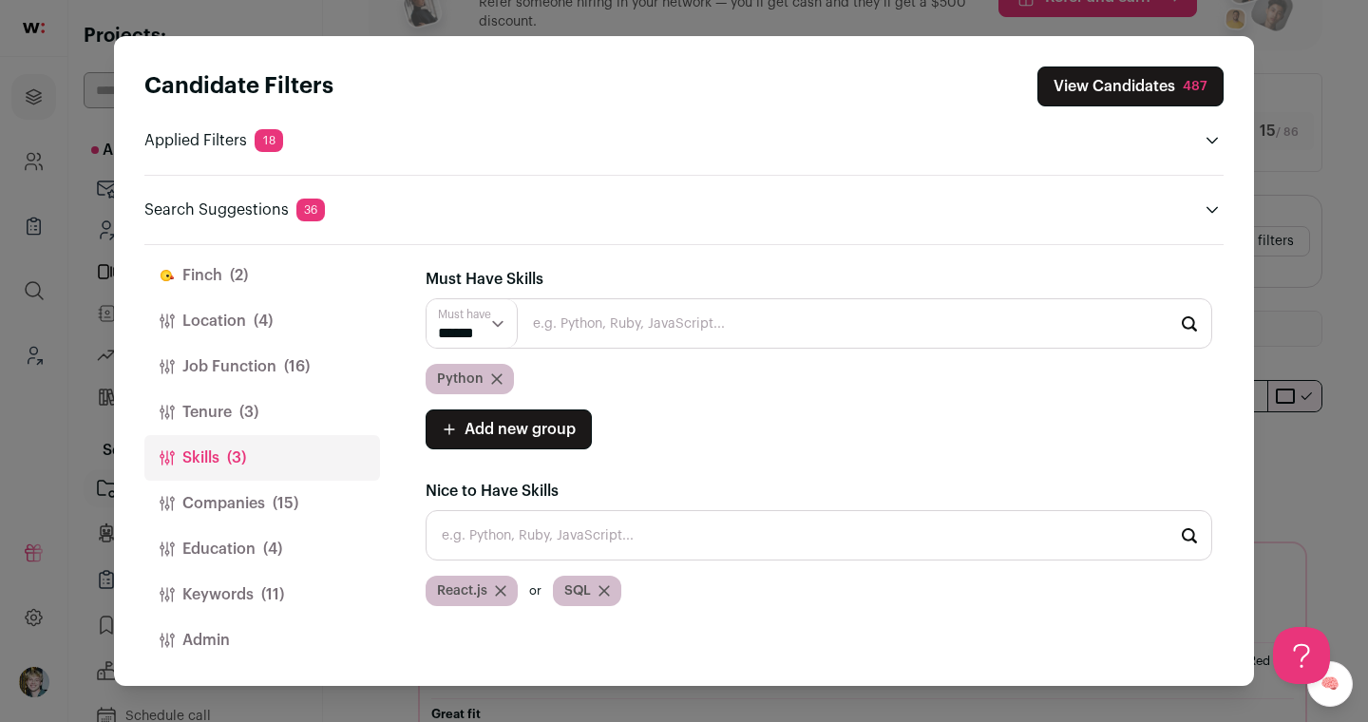
click at [274, 540] on span "(4)" at bounding box center [272, 549] width 19 height 23
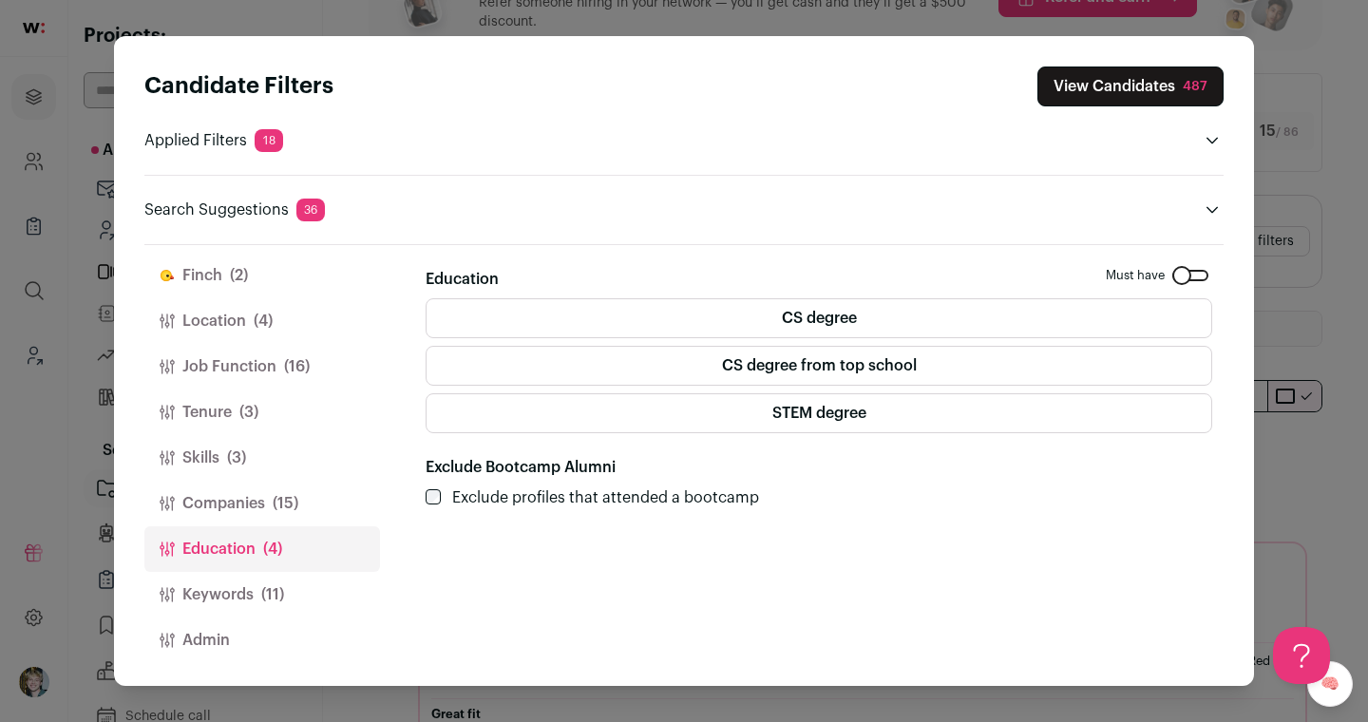
click at [277, 565] on button "Education (4)" at bounding box center [262, 549] width 236 height 46
click at [1190, 271] on div "Close modal via background" at bounding box center [1190, 275] width 36 height 11
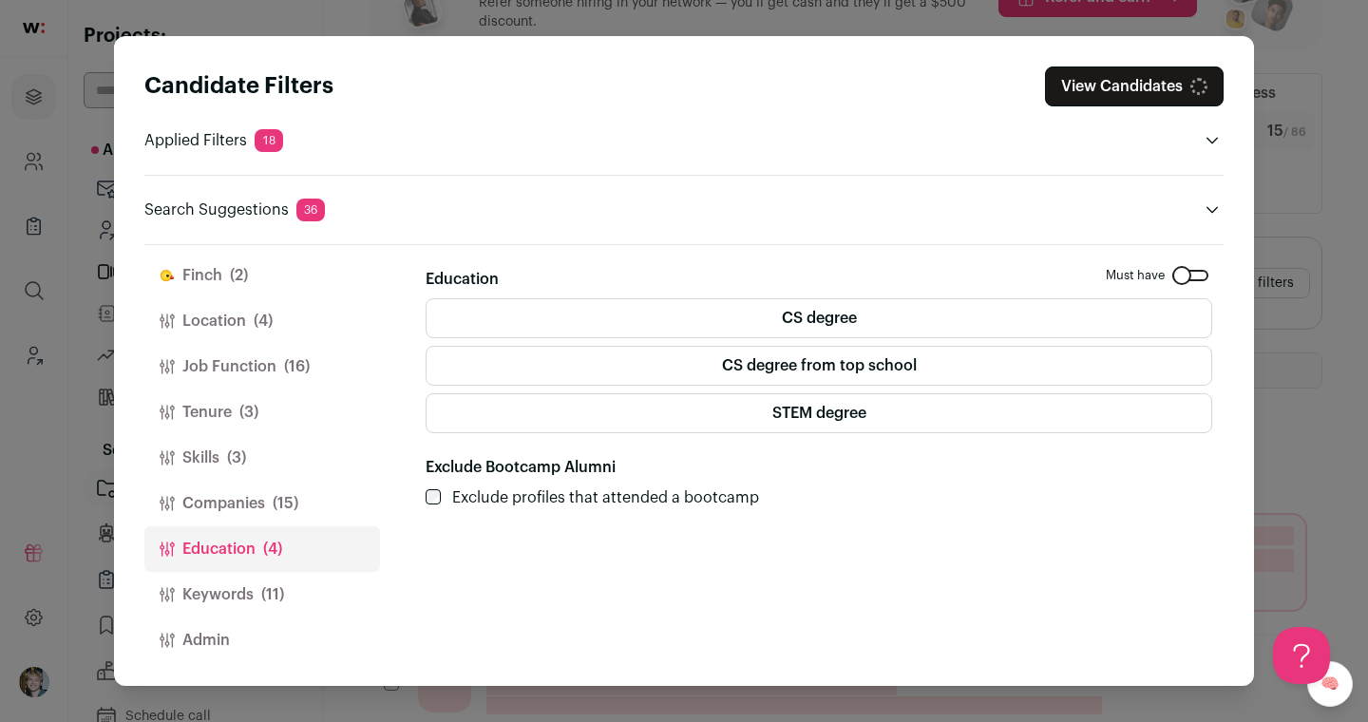
click at [267, 579] on button "Keywords (11)" at bounding box center [262, 595] width 236 height 46
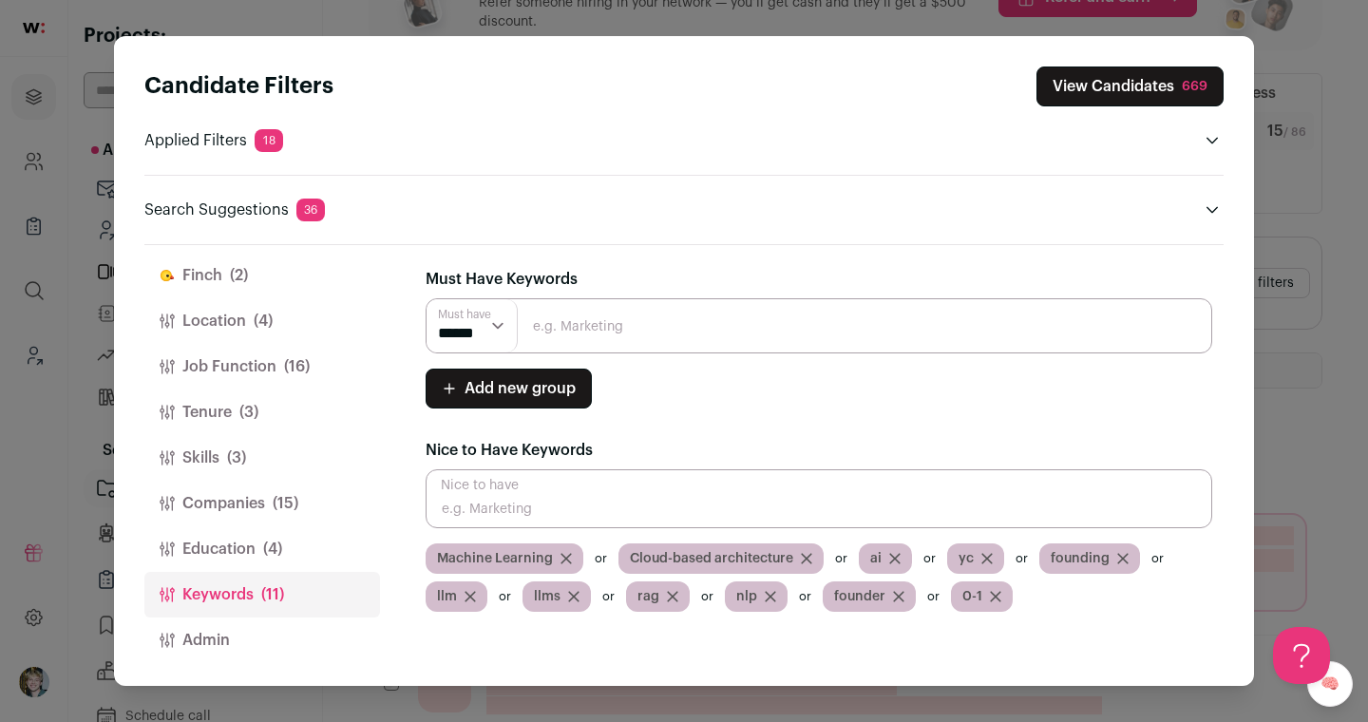
click at [207, 630] on button "Admin" at bounding box center [262, 640] width 236 height 46
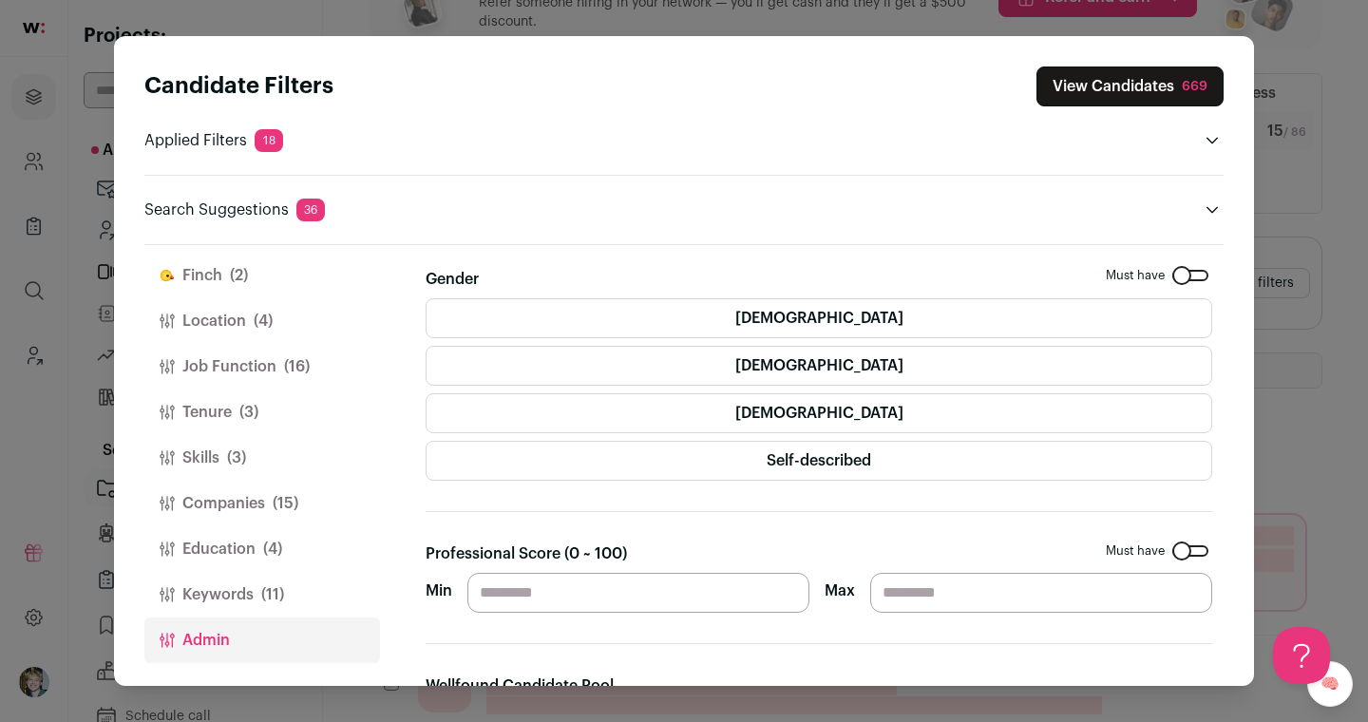
click at [275, 281] on button "[PERSON_NAME] (2)" at bounding box center [262, 276] width 236 height 46
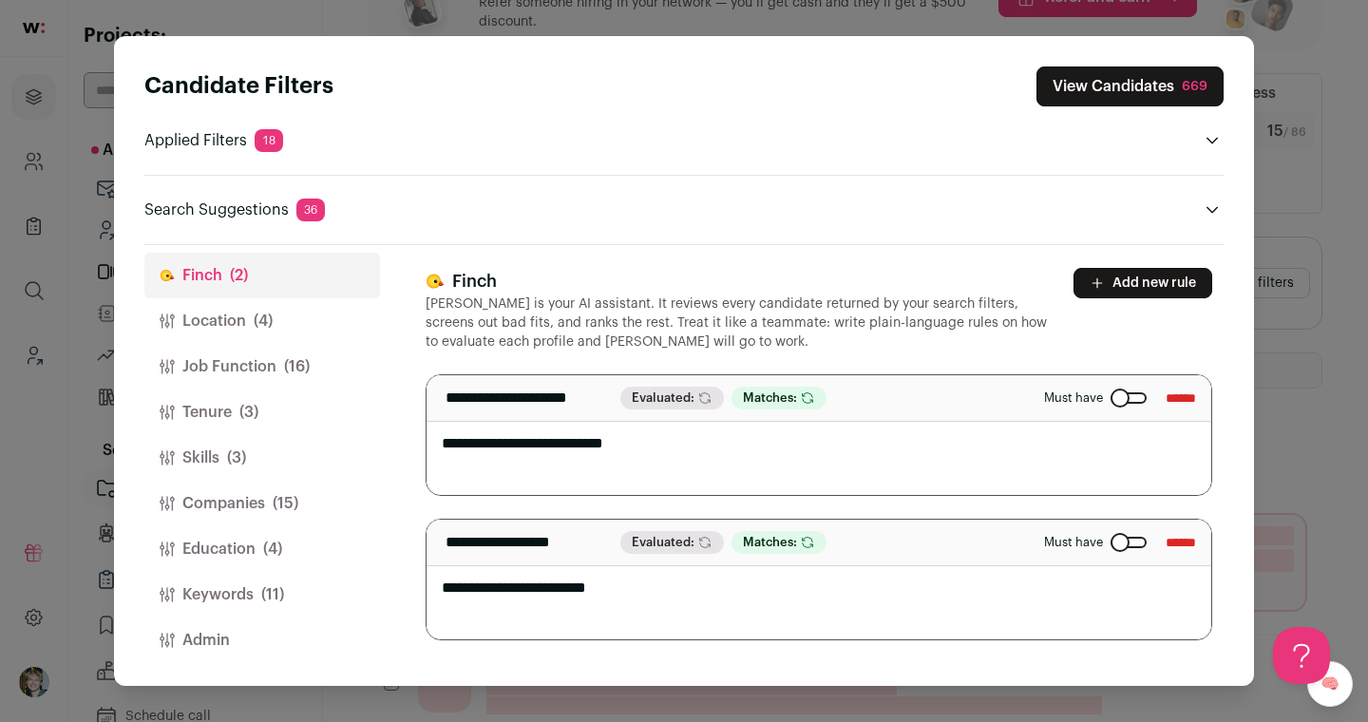
click at [1114, 78] on button "View Candidates 669" at bounding box center [1129, 86] width 187 height 40
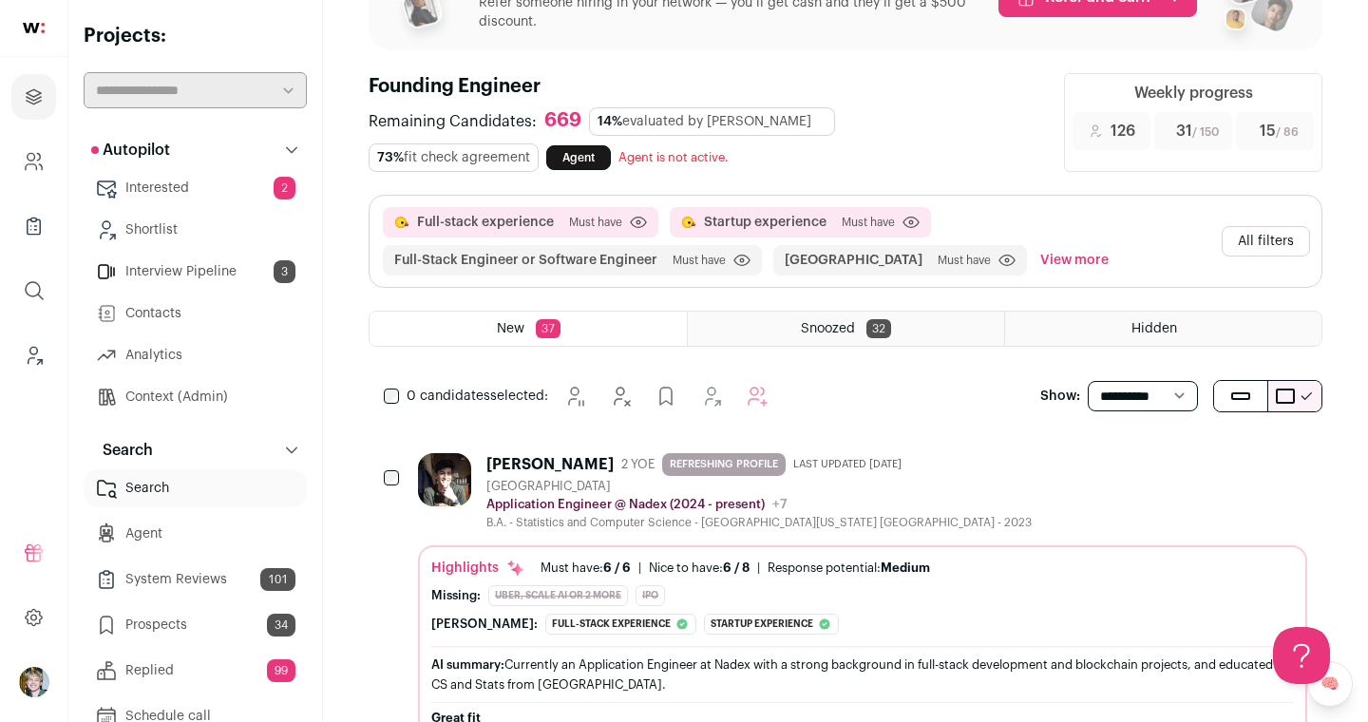
scroll to position [0, 0]
click at [786, 464] on span "REFRESHING PROFILE" at bounding box center [723, 464] width 123 height 23
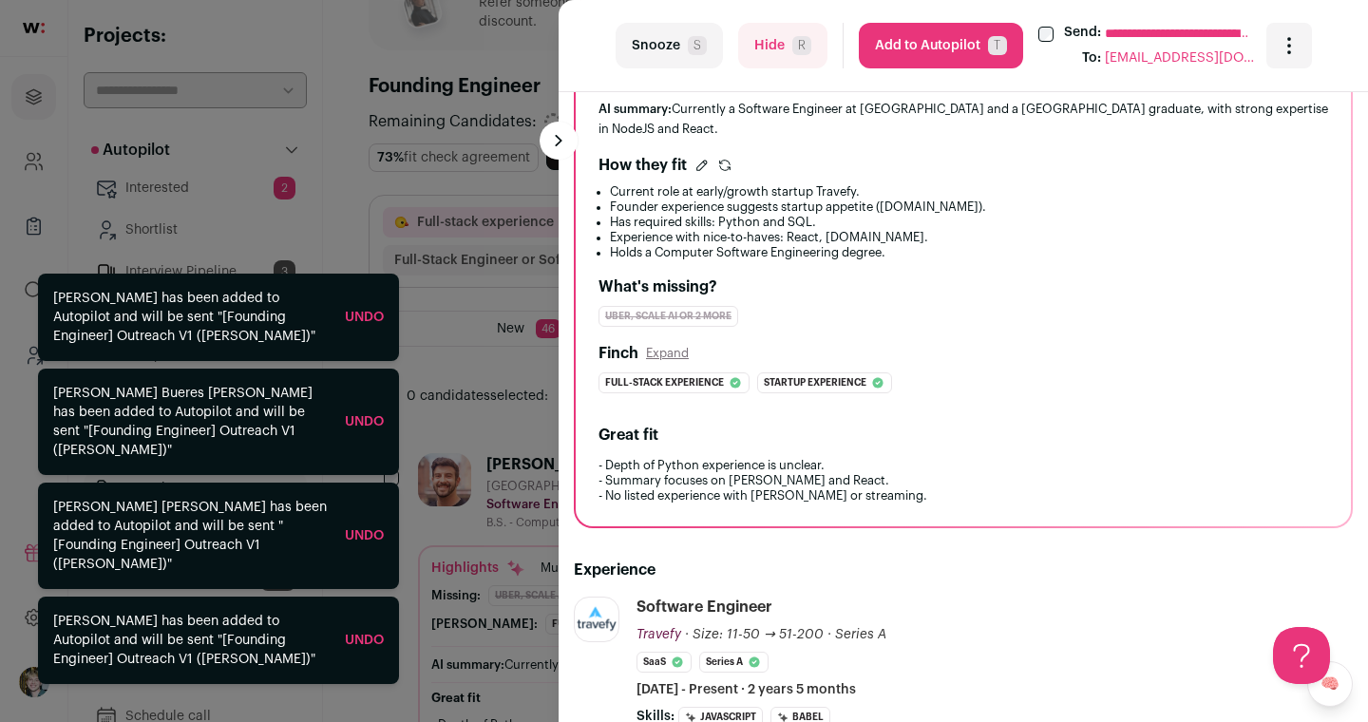
scroll to position [430, 0]
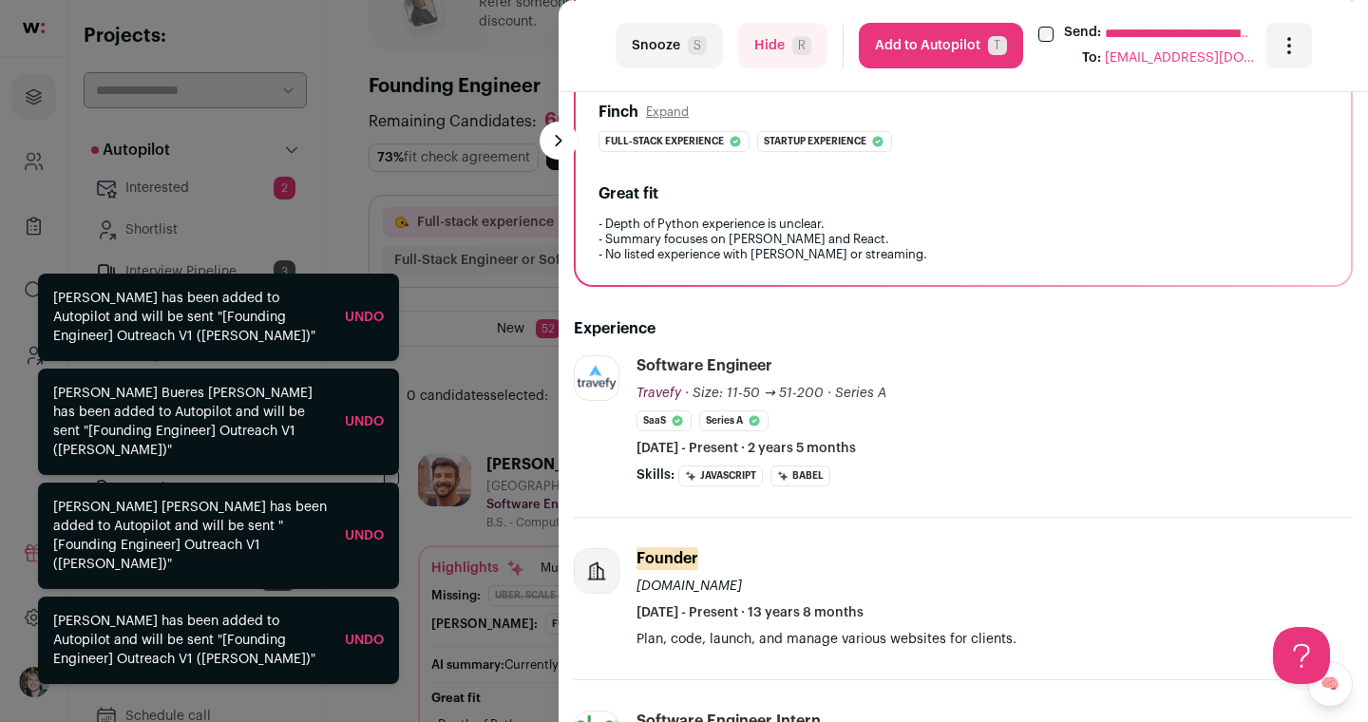
click at [366, 635] on link "Undo" at bounding box center [364, 640] width 39 height 13
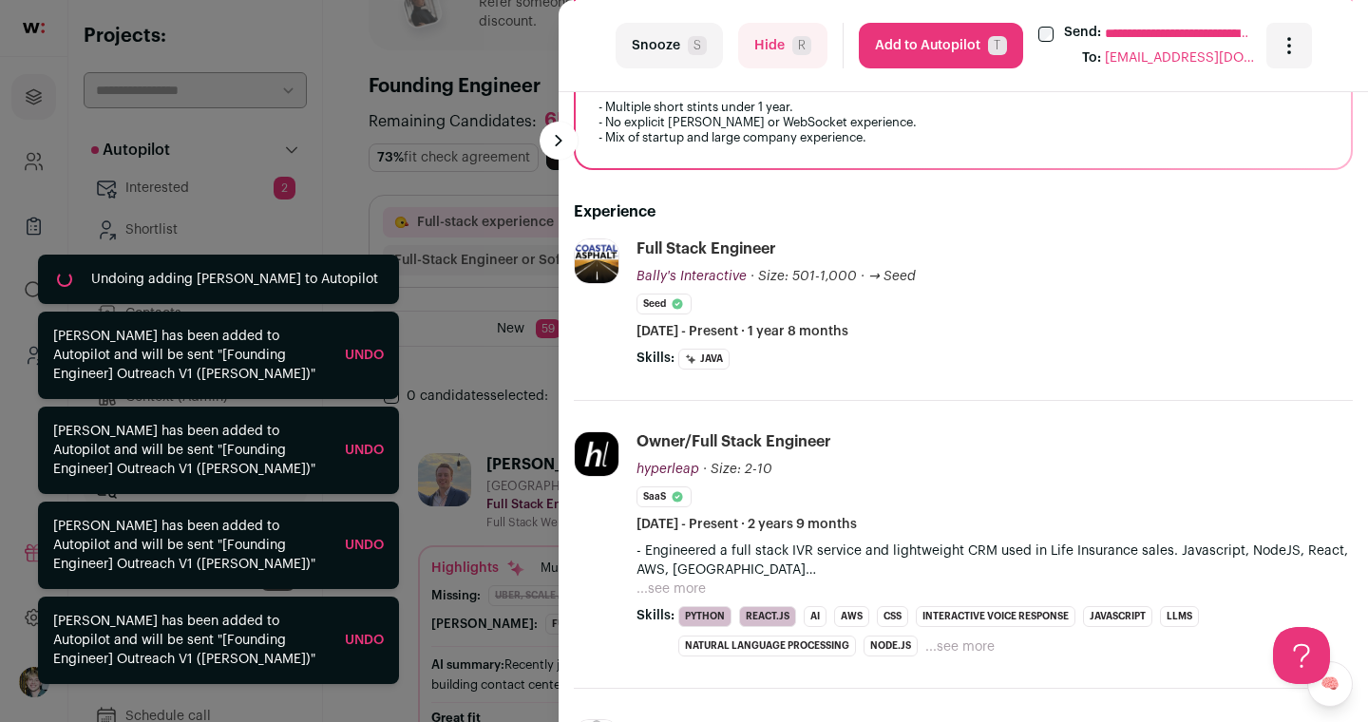
scroll to position [549, 0]
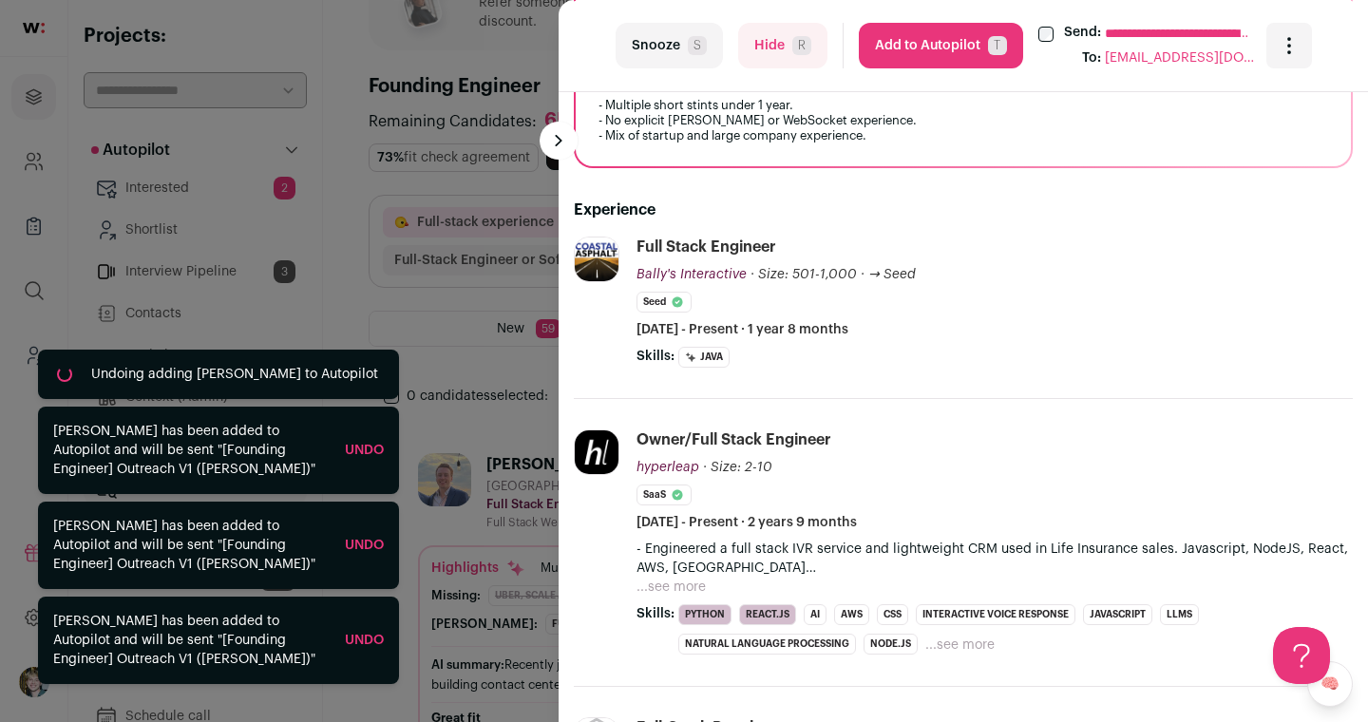
click at [510, 272] on div "**********" at bounding box center [684, 361] width 1368 height 722
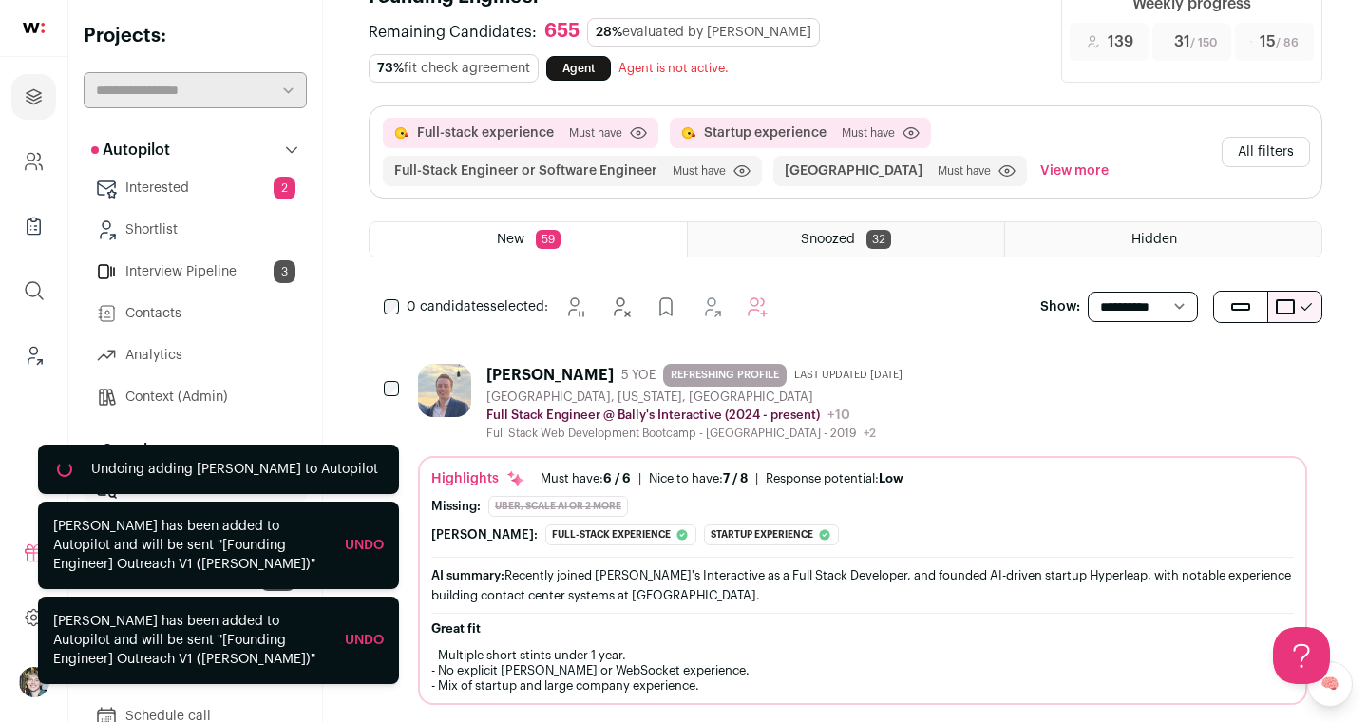
scroll to position [187, 0]
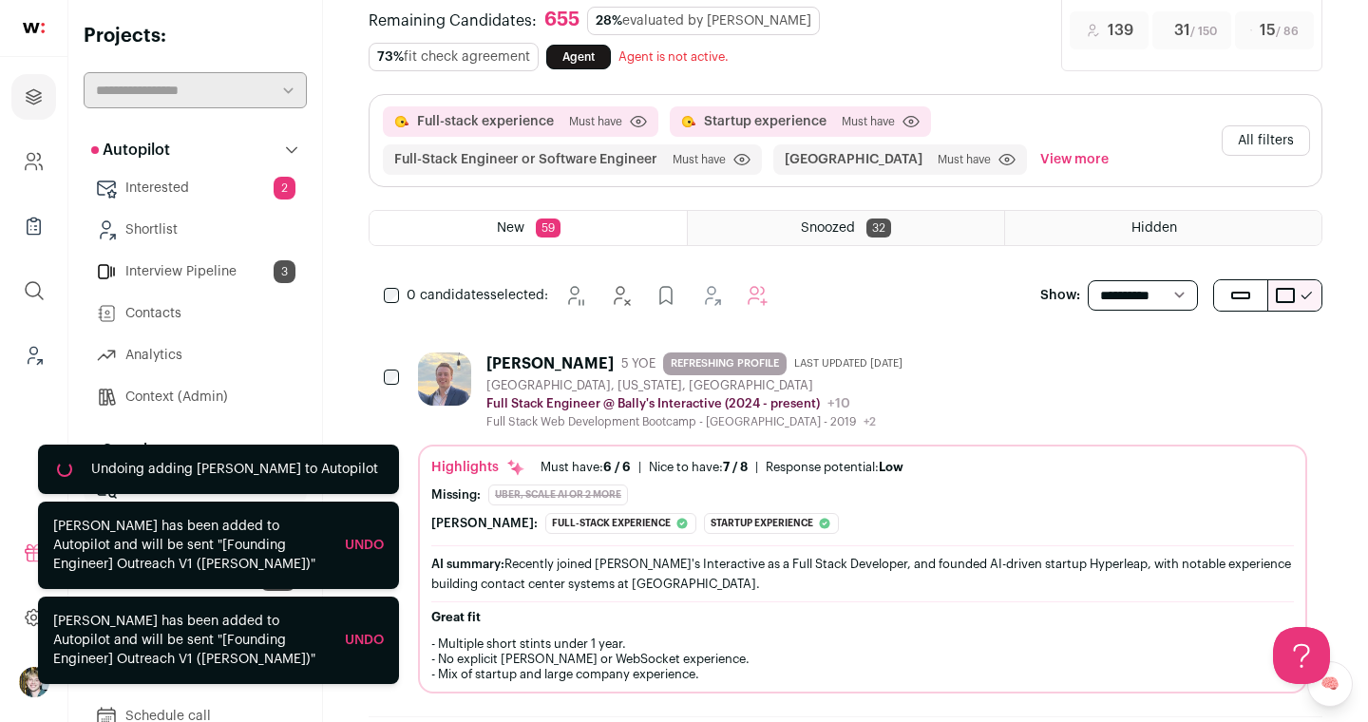
click at [901, 409] on div "[PERSON_NAME] 5 YOE REFRESHING PROFILE Last updated [DATE] [GEOGRAPHIC_DATA], […" at bounding box center [862, 390] width 889 height 77
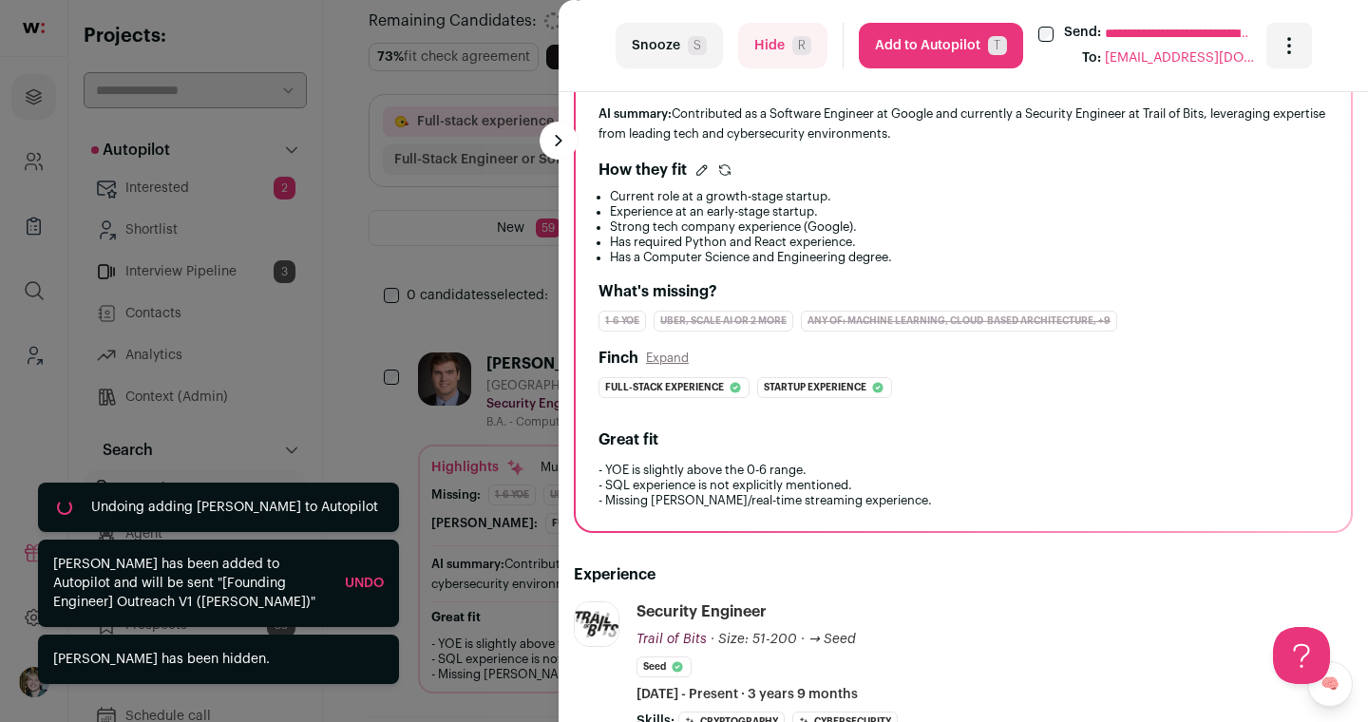
scroll to position [553, 0]
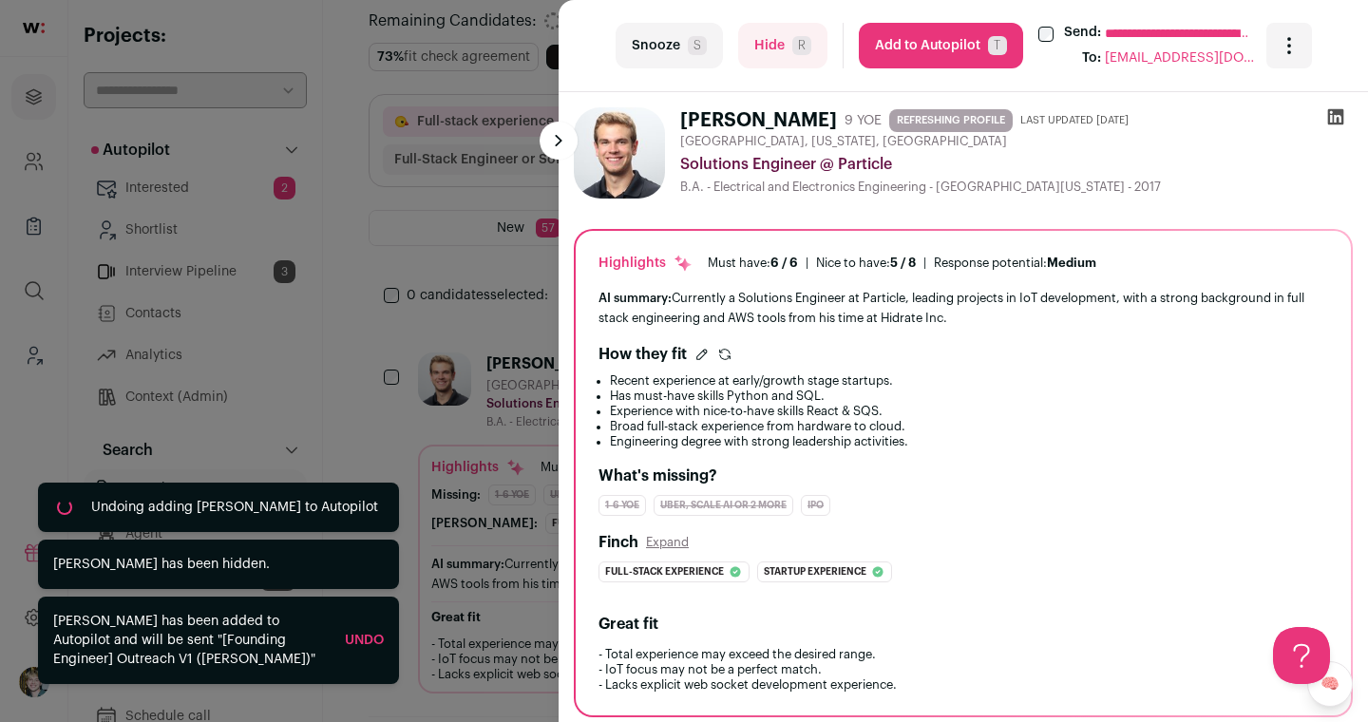
click at [358, 643] on link "Undo" at bounding box center [364, 640] width 39 height 13
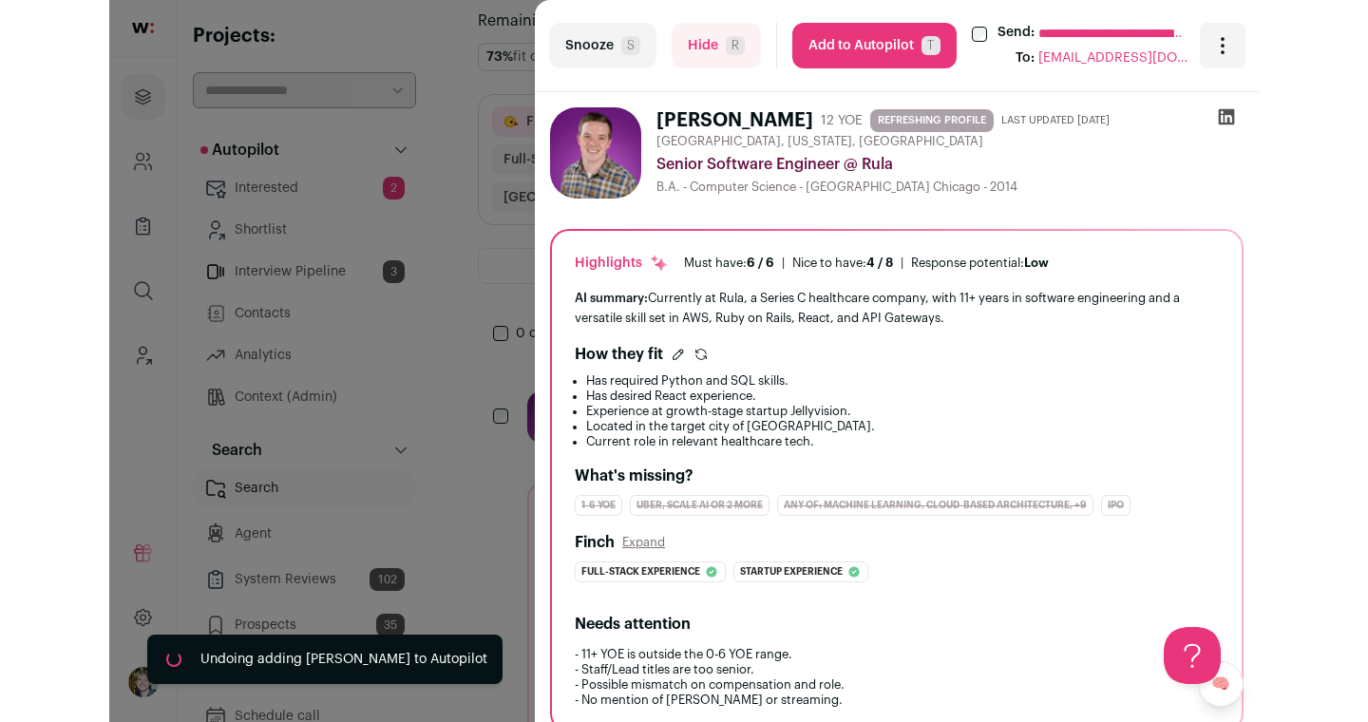
scroll to position [187, 0]
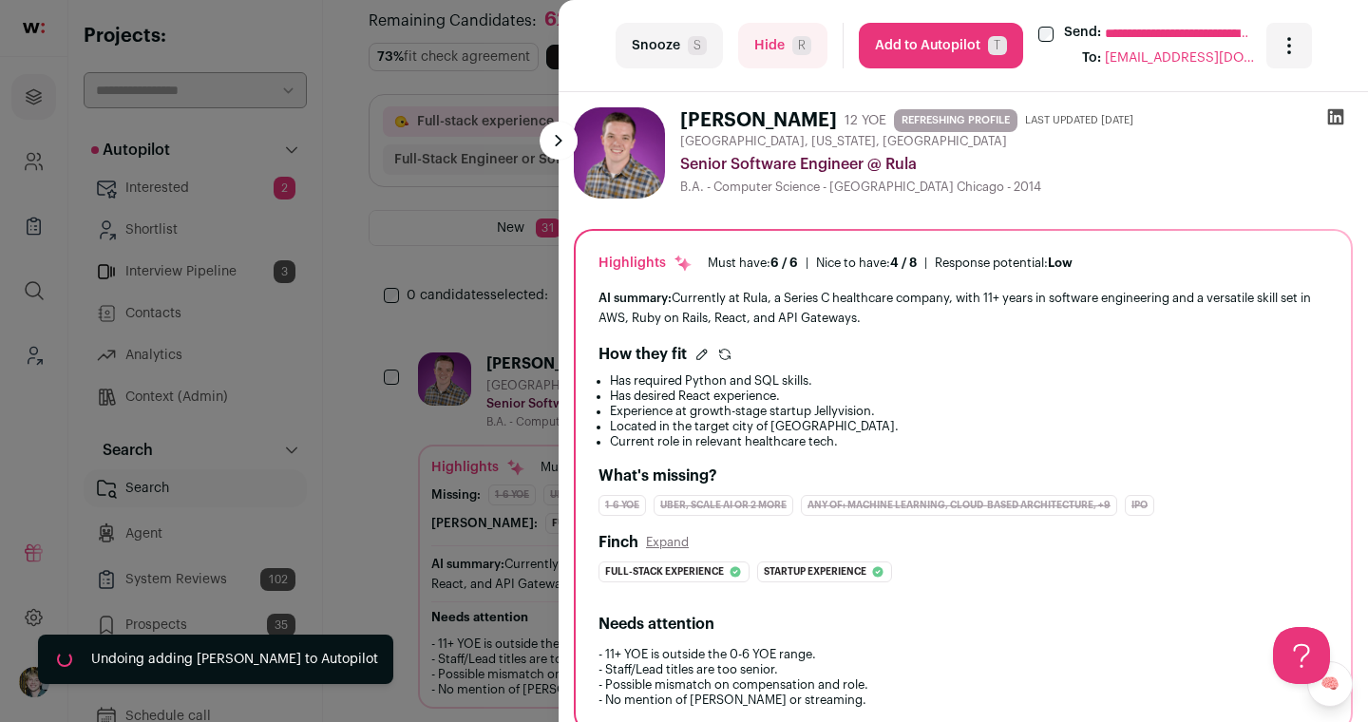
click at [899, 53] on button "Add to Autopilot T" at bounding box center [941, 46] width 164 height 46
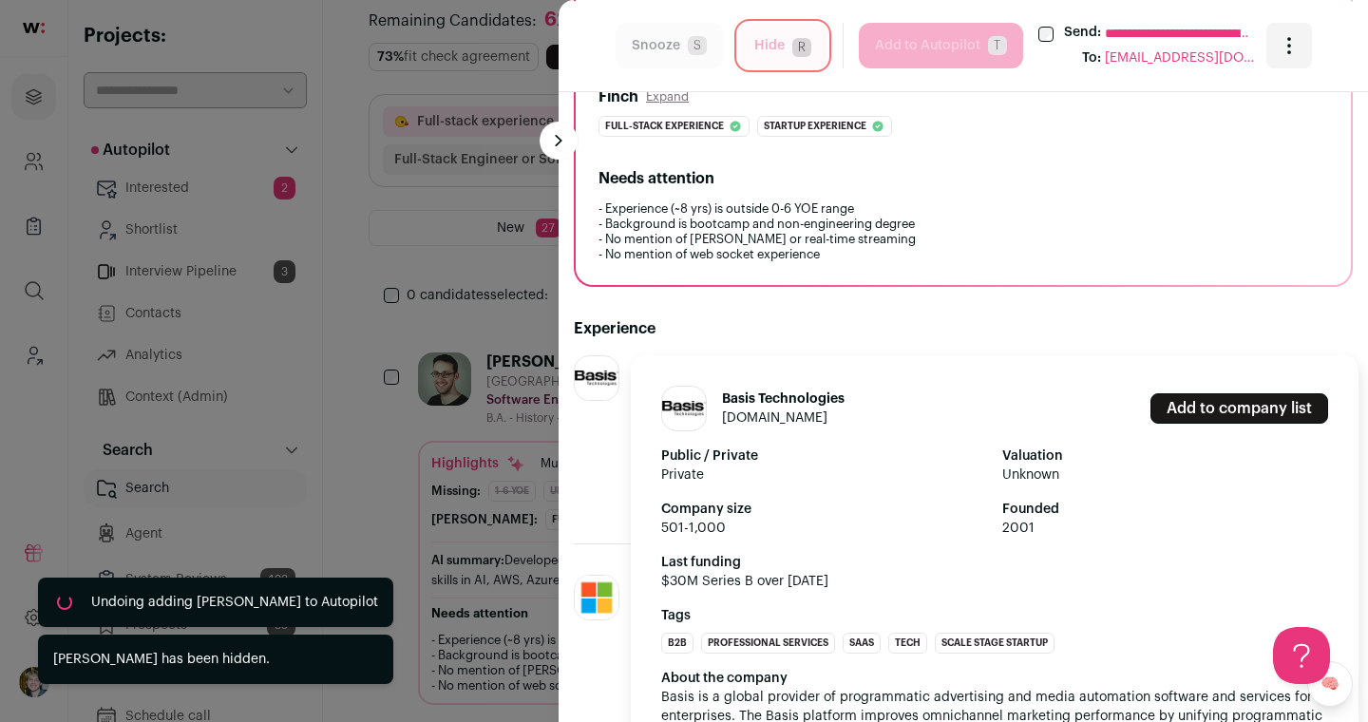
scroll to position [448, 0]
